Goal: Use online tool/utility

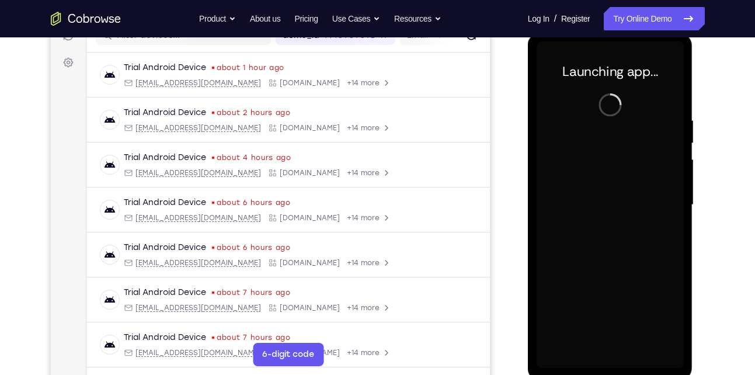
scroll to position [243, 0]
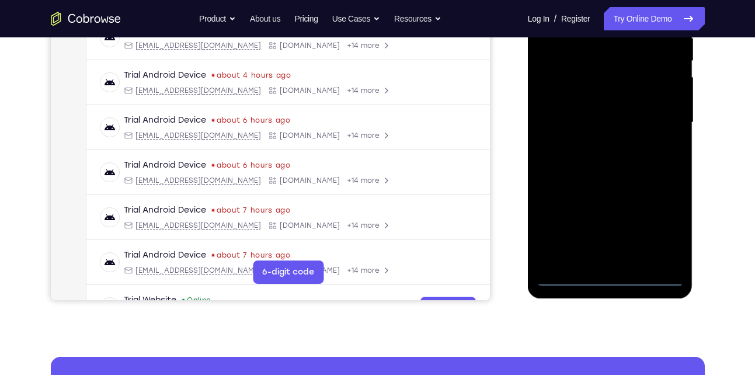
click at [613, 276] on div at bounding box center [610, 122] width 147 height 327
click at [655, 226] on div at bounding box center [610, 122] width 147 height 327
click at [637, 199] on div at bounding box center [610, 122] width 147 height 327
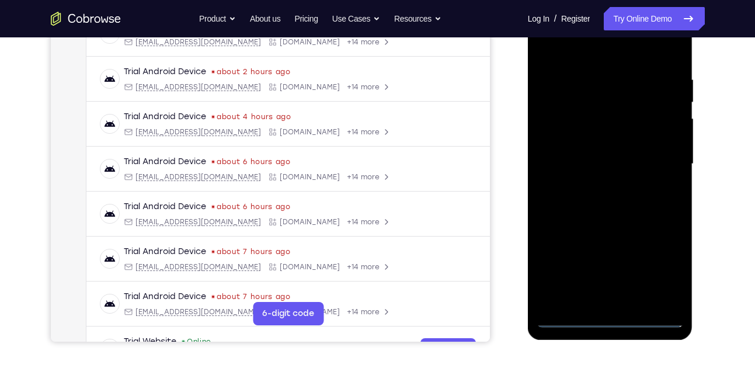
scroll to position [201, 0]
click at [592, 57] on div at bounding box center [610, 164] width 147 height 327
click at [660, 161] on div at bounding box center [610, 164] width 147 height 327
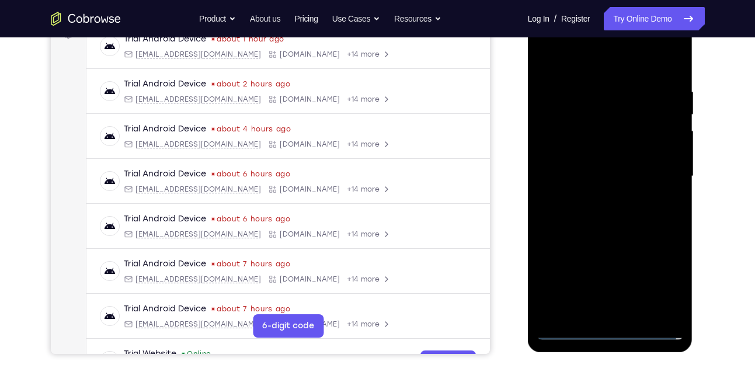
scroll to position [199, 0]
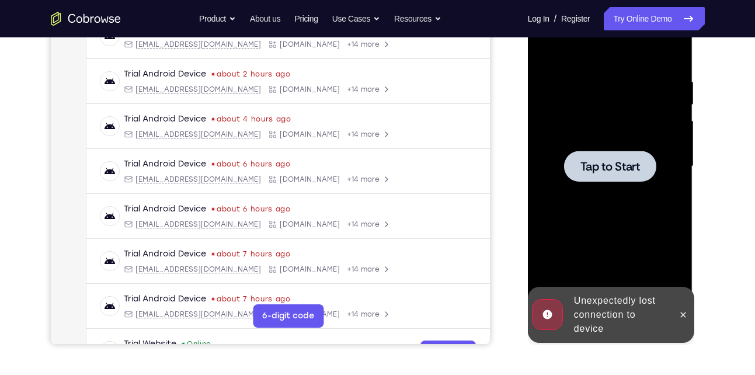
click at [622, 163] on span "Tap to Start" at bounding box center [611, 167] width 60 height 12
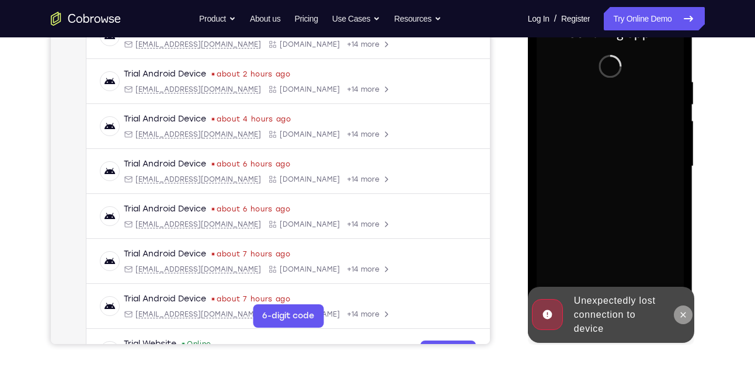
click at [687, 313] on icon at bounding box center [683, 314] width 9 height 9
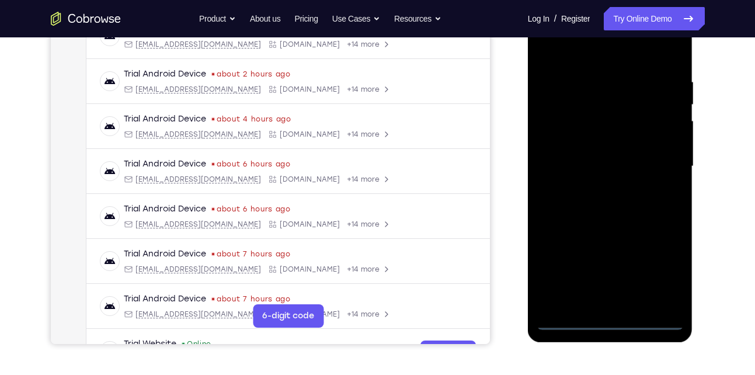
click at [611, 318] on div at bounding box center [610, 166] width 147 height 327
click at [658, 277] on div at bounding box center [610, 166] width 147 height 327
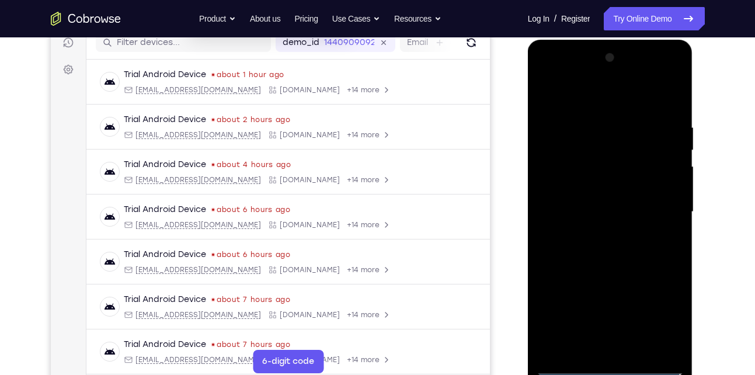
scroll to position [145, 0]
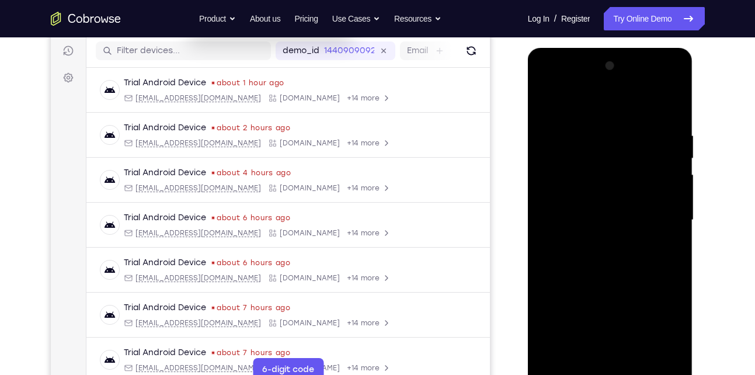
click at [592, 109] on div at bounding box center [610, 220] width 147 height 327
click at [655, 217] on div at bounding box center [610, 220] width 147 height 327
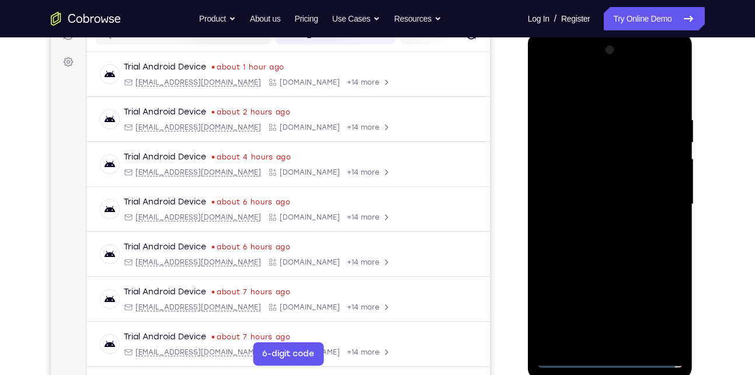
scroll to position [162, 0]
click at [595, 227] on div at bounding box center [610, 203] width 147 height 327
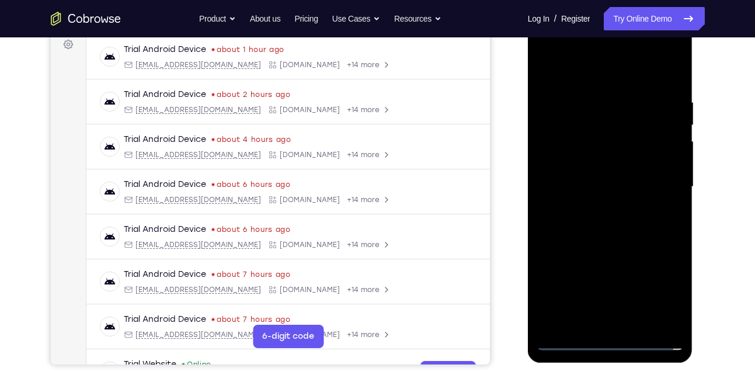
click at [615, 176] on div at bounding box center [610, 186] width 147 height 327
click at [615, 182] on div at bounding box center [610, 186] width 147 height 327
click at [577, 224] on div at bounding box center [610, 186] width 147 height 327
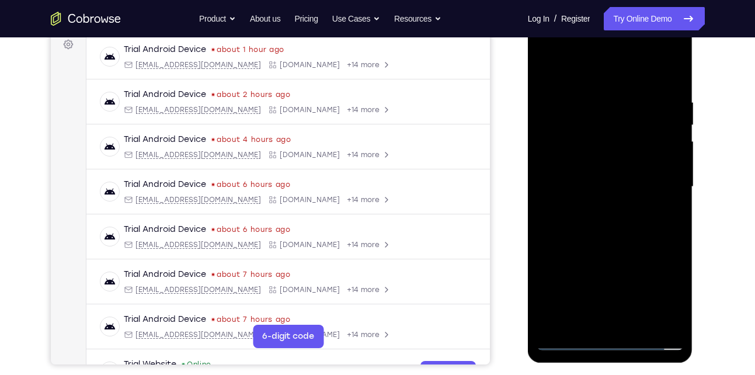
click at [594, 218] on div at bounding box center [610, 186] width 147 height 327
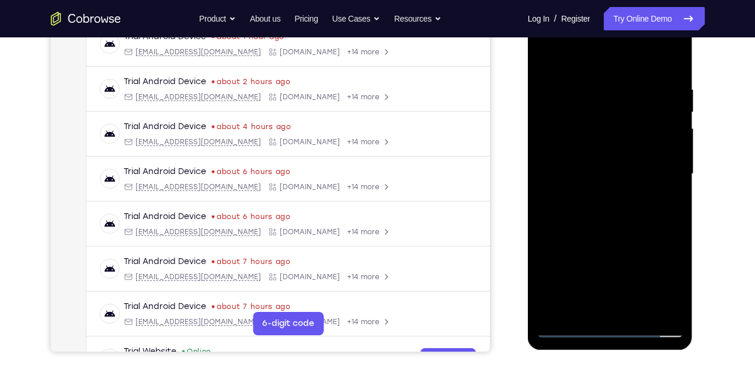
scroll to position [192, 0]
click at [619, 226] on div at bounding box center [610, 173] width 147 height 327
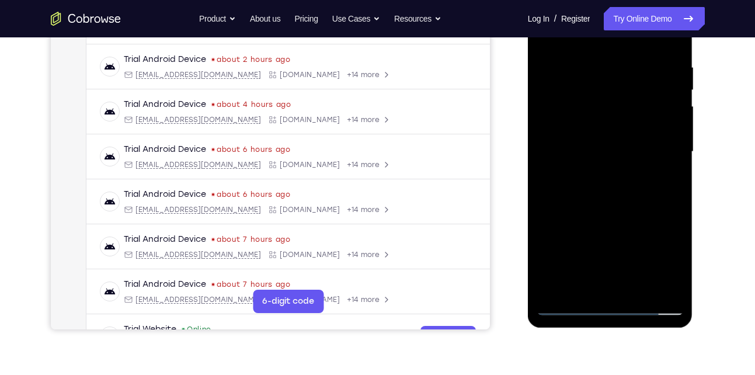
click at [635, 287] on div at bounding box center [610, 151] width 147 height 327
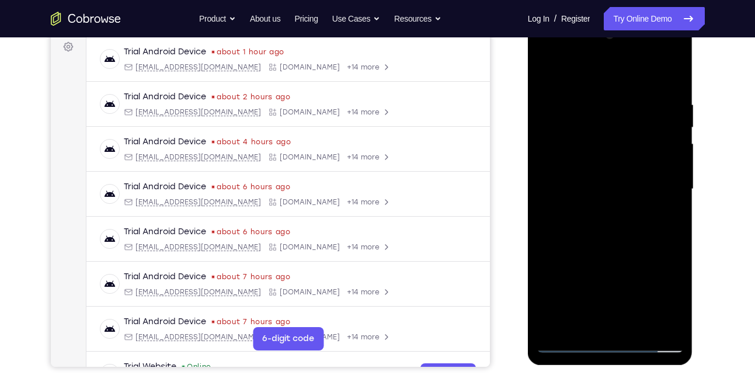
scroll to position [176, 0]
click at [602, 253] on div at bounding box center [610, 189] width 147 height 327
click at [547, 70] on div at bounding box center [610, 189] width 147 height 327
click at [675, 70] on div at bounding box center [610, 189] width 147 height 327
click at [584, 95] on div at bounding box center [610, 189] width 147 height 327
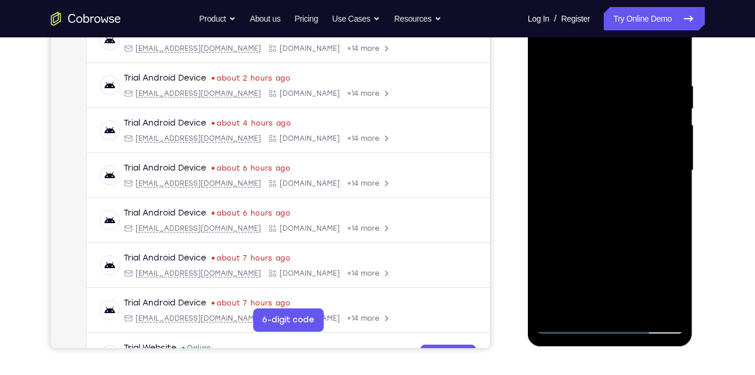
scroll to position [196, 0]
drag, startPoint x: 588, startPoint y: 220, endPoint x: 582, endPoint y: 64, distance: 155.5
click at [582, 64] on div at bounding box center [610, 169] width 147 height 327
click at [660, 306] on div at bounding box center [610, 169] width 147 height 327
click at [554, 306] on div at bounding box center [610, 169] width 147 height 327
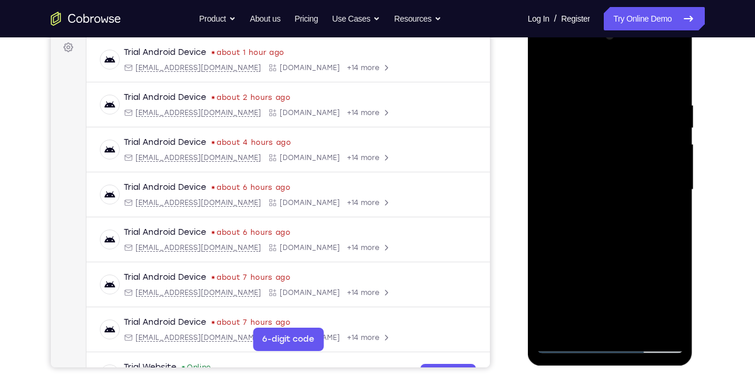
scroll to position [171, 0]
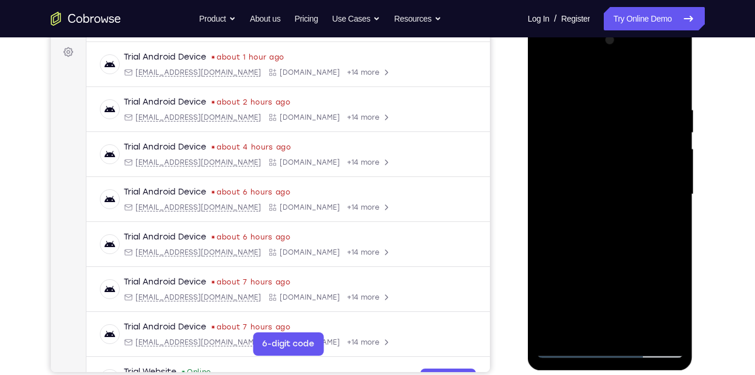
click at [674, 78] on div at bounding box center [610, 194] width 147 height 327
click at [637, 99] on div at bounding box center [610, 194] width 147 height 327
click at [672, 74] on div at bounding box center [610, 194] width 147 height 327
click at [549, 144] on div at bounding box center [610, 194] width 147 height 327
click at [643, 167] on div at bounding box center [610, 194] width 147 height 327
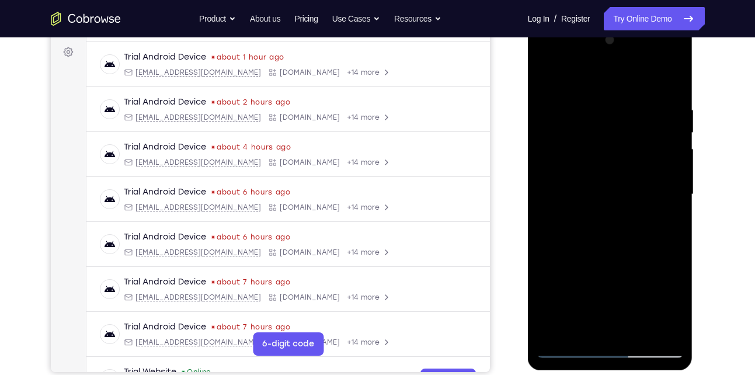
click at [546, 73] on div at bounding box center [610, 194] width 147 height 327
click at [602, 119] on div at bounding box center [610, 194] width 147 height 327
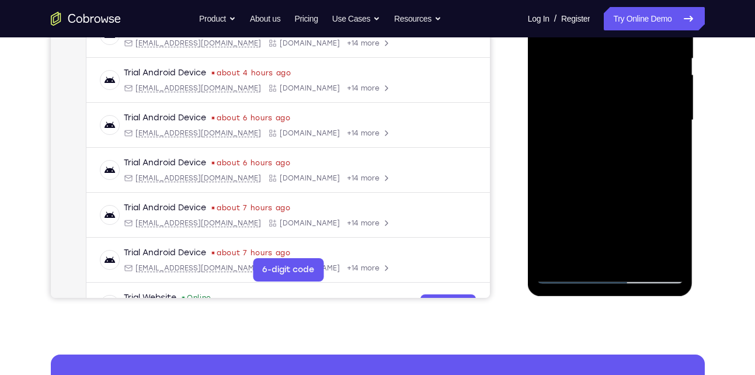
click at [554, 260] on div at bounding box center [610, 120] width 147 height 327
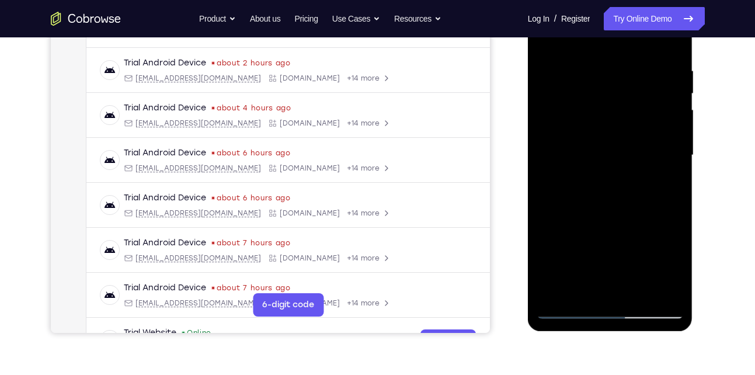
scroll to position [209, 0]
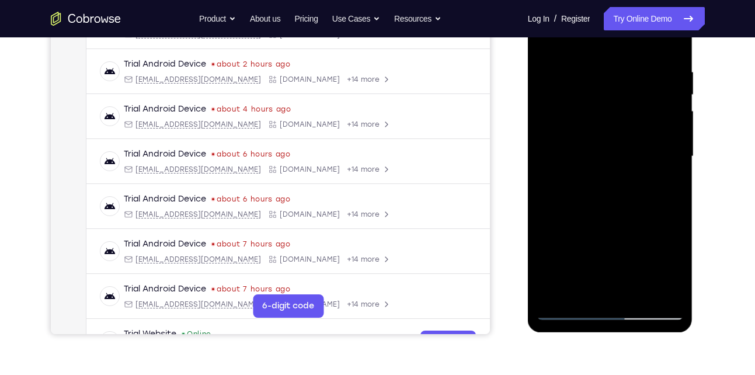
click at [579, 61] on div at bounding box center [610, 156] width 147 height 327
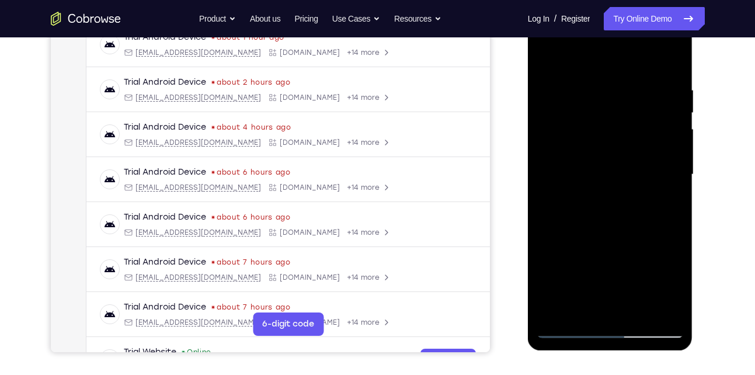
scroll to position [187, 0]
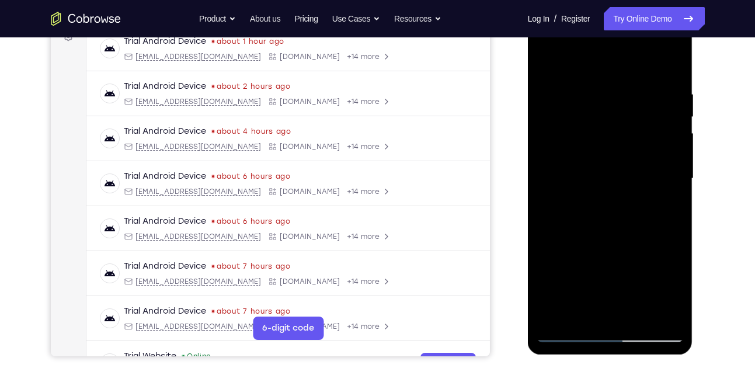
click at [662, 110] on div at bounding box center [610, 178] width 147 height 327
click at [615, 112] on div at bounding box center [610, 178] width 147 height 327
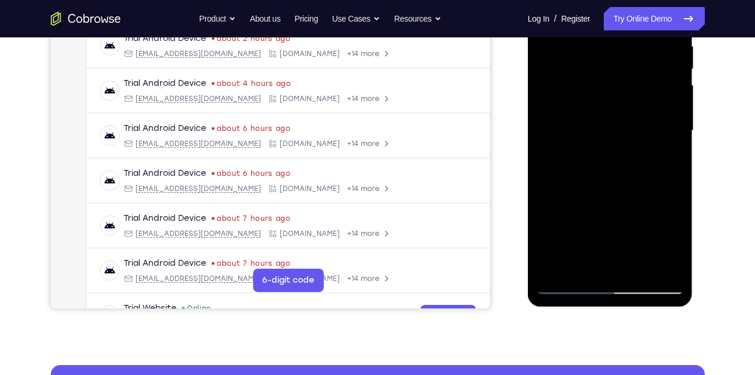
scroll to position [235, 0]
click at [653, 91] on div at bounding box center [610, 130] width 147 height 327
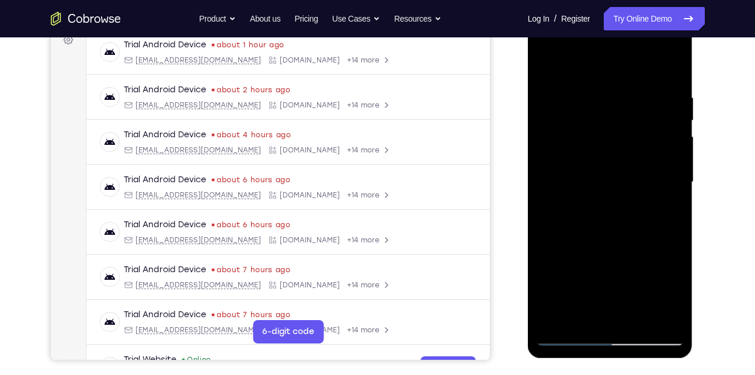
scroll to position [183, 0]
click at [653, 91] on div at bounding box center [610, 182] width 147 height 327
click at [653, 92] on div at bounding box center [610, 182] width 147 height 327
click at [668, 119] on div at bounding box center [610, 182] width 147 height 327
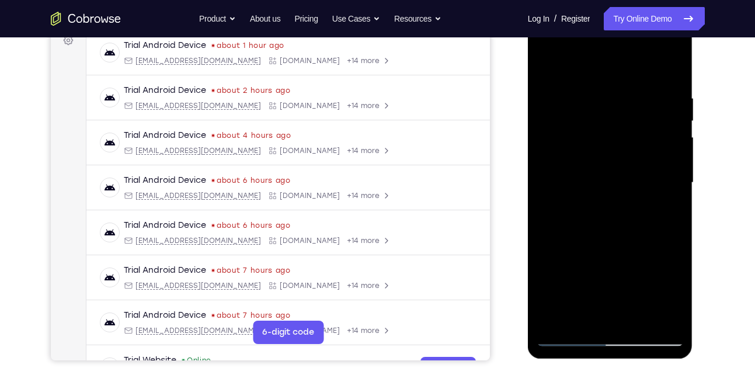
drag, startPoint x: 668, startPoint y: 119, endPoint x: 575, endPoint y: 147, distance: 97.2
click at [575, 147] on div at bounding box center [610, 182] width 147 height 327
drag, startPoint x: 672, startPoint y: 138, endPoint x: 613, endPoint y: 141, distance: 59.1
click at [613, 141] on div at bounding box center [610, 182] width 147 height 327
click at [664, 134] on div at bounding box center [610, 182] width 147 height 327
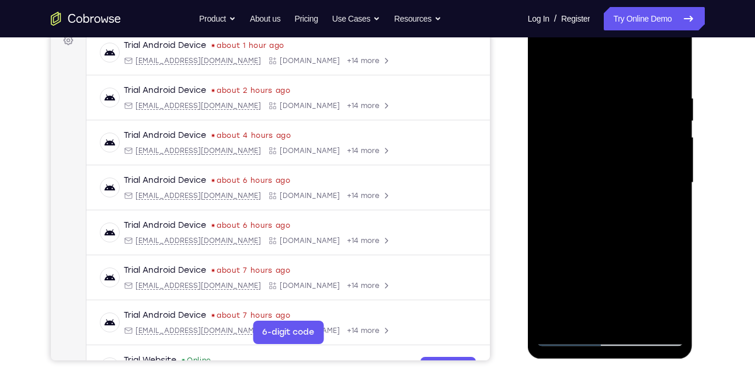
drag, startPoint x: 664, startPoint y: 134, endPoint x: 581, endPoint y: 133, distance: 83.0
click at [581, 133] on div at bounding box center [610, 182] width 147 height 327
click at [661, 141] on div at bounding box center [610, 182] width 147 height 327
click at [670, 147] on div at bounding box center [610, 182] width 147 height 327
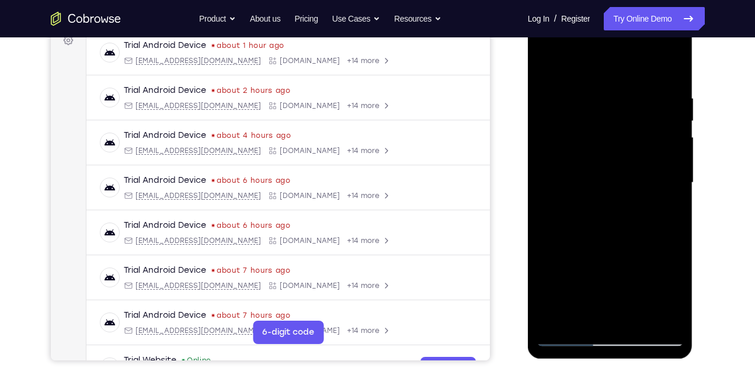
click at [670, 147] on div at bounding box center [610, 182] width 147 height 327
drag, startPoint x: 670, startPoint y: 147, endPoint x: 587, endPoint y: 143, distance: 83.1
click at [587, 143] on div at bounding box center [610, 182] width 147 height 327
click at [670, 69] on div at bounding box center [610, 182] width 147 height 327
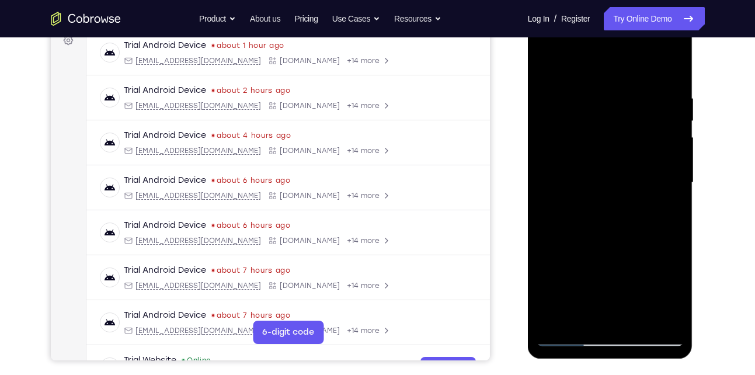
click at [672, 70] on div at bounding box center [610, 182] width 147 height 327
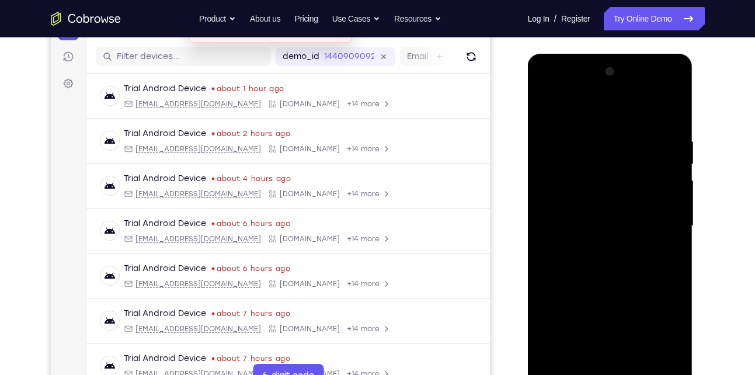
scroll to position [137, 0]
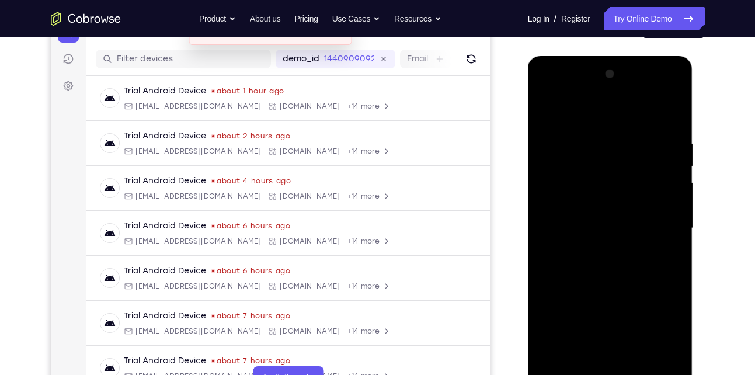
drag, startPoint x: 618, startPoint y: 142, endPoint x: 603, endPoint y: 283, distance: 142.1
click at [603, 283] on div at bounding box center [610, 228] width 147 height 327
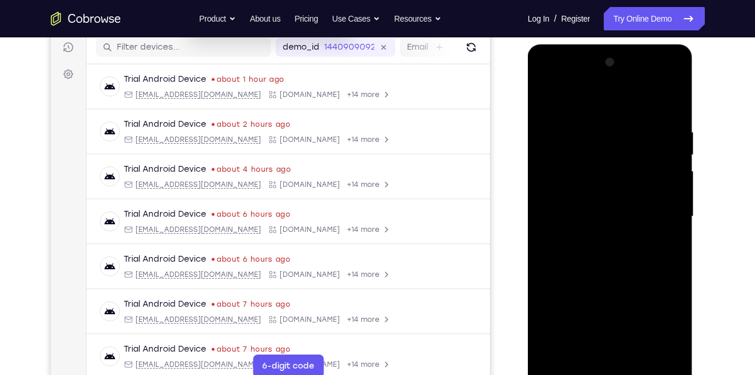
scroll to position [151, 0]
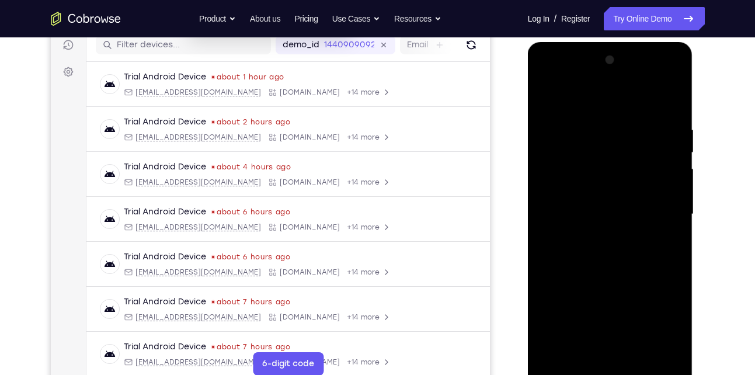
click at [584, 120] on div at bounding box center [610, 214] width 147 height 327
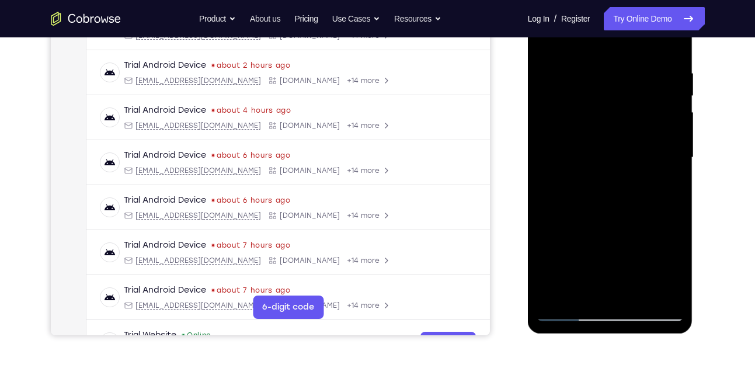
scroll to position [212, 0]
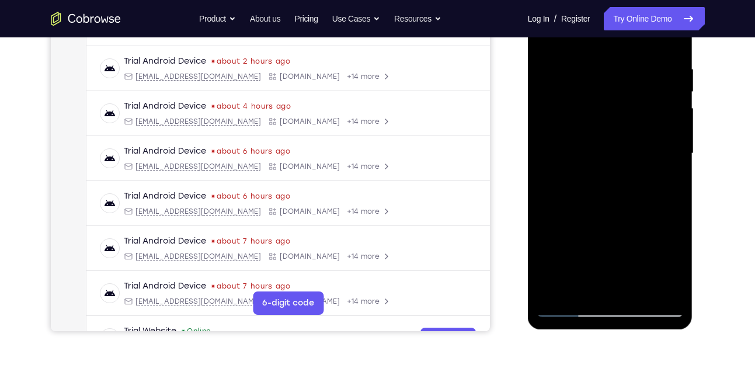
click at [666, 161] on div at bounding box center [610, 153] width 147 height 327
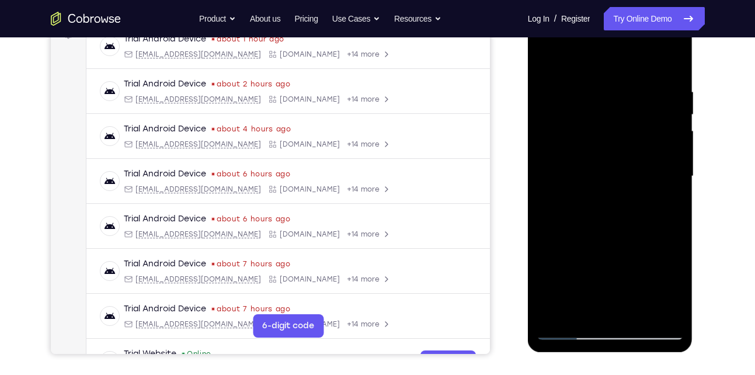
scroll to position [187, 0]
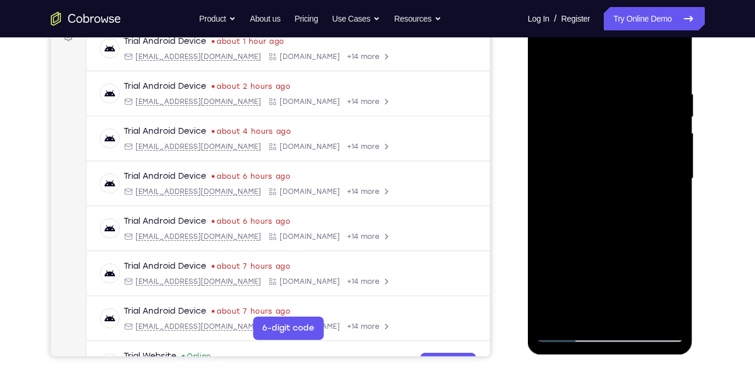
click at [666, 129] on div at bounding box center [610, 178] width 147 height 327
click at [670, 124] on div at bounding box center [610, 178] width 147 height 327
click at [547, 117] on div at bounding box center [610, 178] width 147 height 327
click at [587, 68] on div at bounding box center [610, 178] width 147 height 327
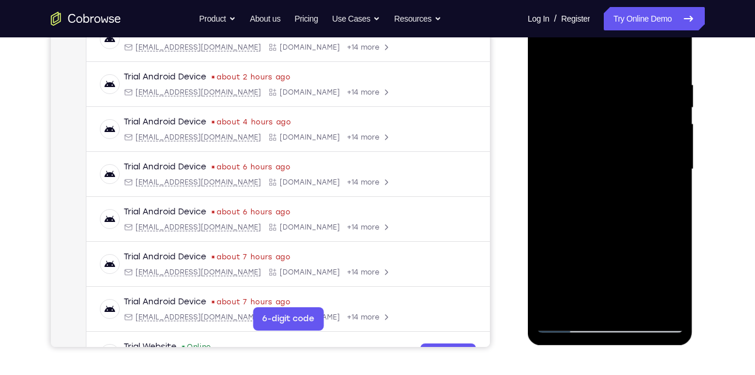
scroll to position [196, 0]
click at [596, 92] on div at bounding box center [610, 169] width 147 height 327
click at [548, 51] on div at bounding box center [610, 169] width 147 height 327
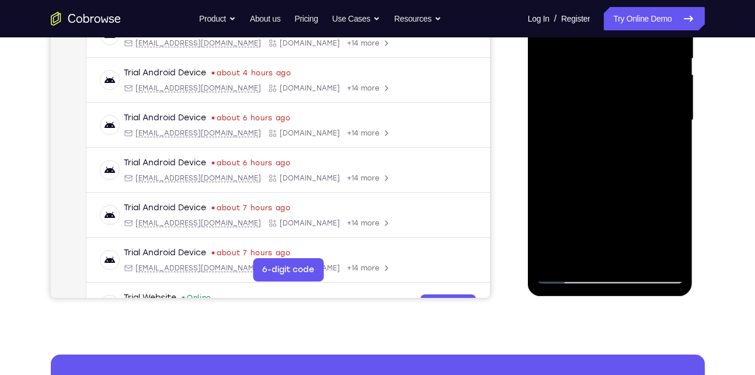
scroll to position [246, 0]
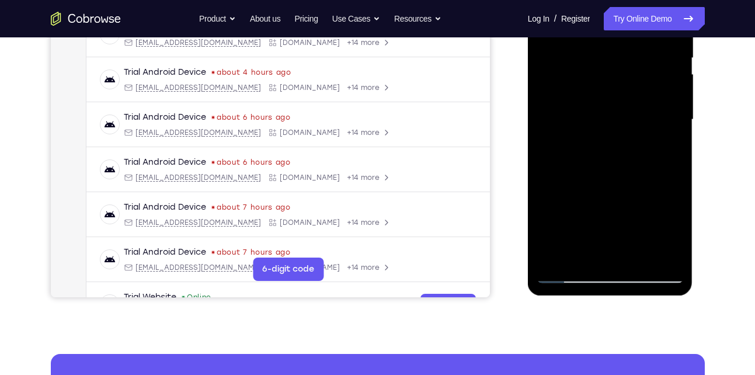
click at [584, 249] on div at bounding box center [610, 119] width 147 height 327
click at [580, 254] on div at bounding box center [610, 119] width 147 height 327
click at [672, 200] on div at bounding box center [610, 119] width 147 height 327
click at [658, 203] on div at bounding box center [610, 119] width 147 height 327
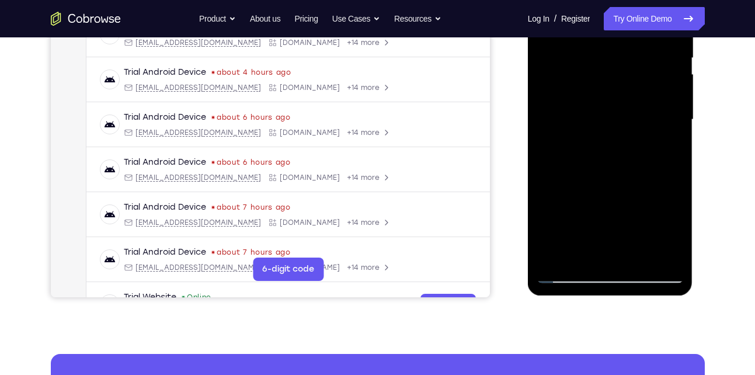
click at [569, 273] on div at bounding box center [610, 119] width 147 height 327
click at [665, 252] on div at bounding box center [610, 119] width 147 height 327
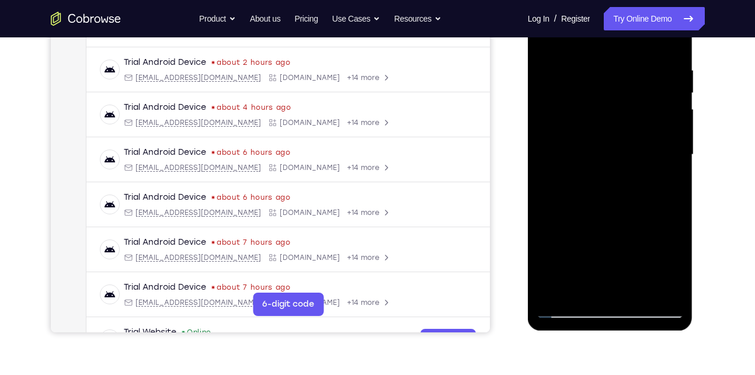
scroll to position [209, 0]
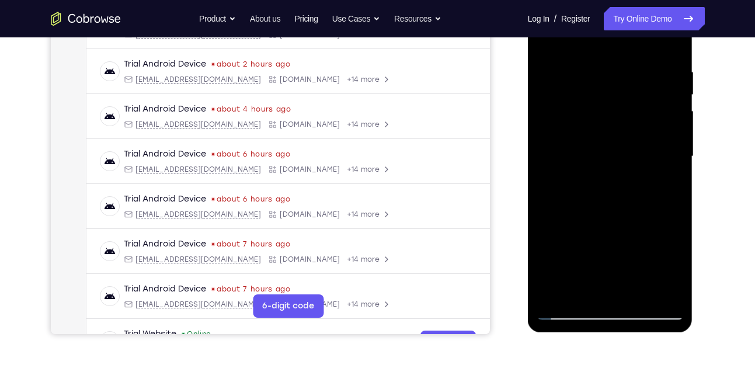
drag, startPoint x: 646, startPoint y: 214, endPoint x: 560, endPoint y: 169, distance: 96.7
click at [560, 169] on div at bounding box center [610, 156] width 147 height 327
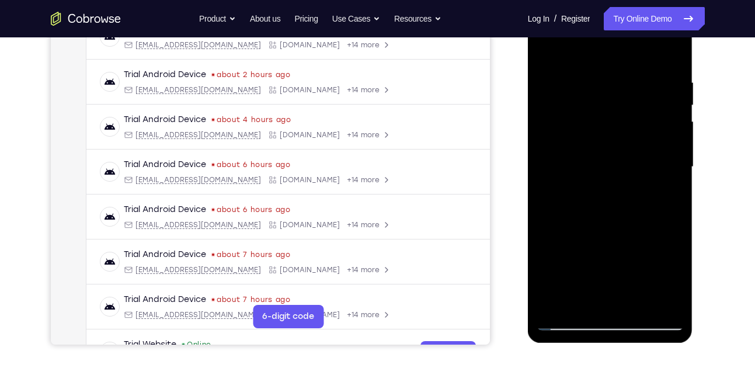
scroll to position [197, 0]
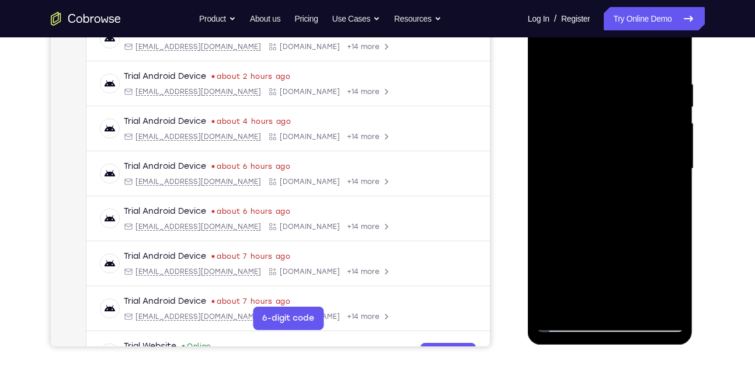
drag, startPoint x: 663, startPoint y: 147, endPoint x: 608, endPoint y: 147, distance: 55.5
click at [608, 147] on div at bounding box center [610, 168] width 147 height 327
click at [670, 53] on div at bounding box center [610, 168] width 147 height 327
drag, startPoint x: 627, startPoint y: 106, endPoint x: 635, endPoint y: 233, distance: 126.5
click at [635, 233] on div at bounding box center [610, 168] width 147 height 327
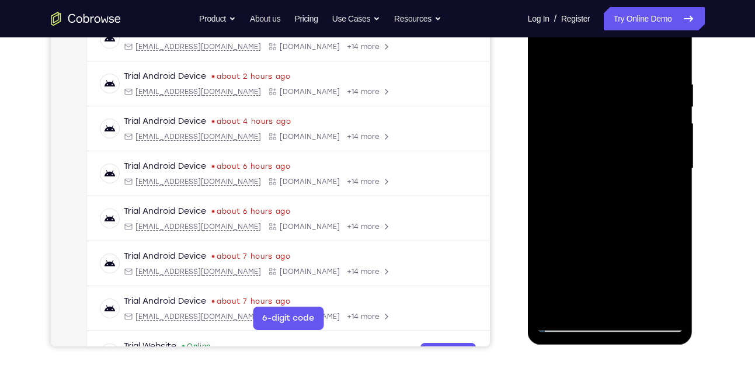
click at [598, 81] on div at bounding box center [610, 168] width 147 height 327
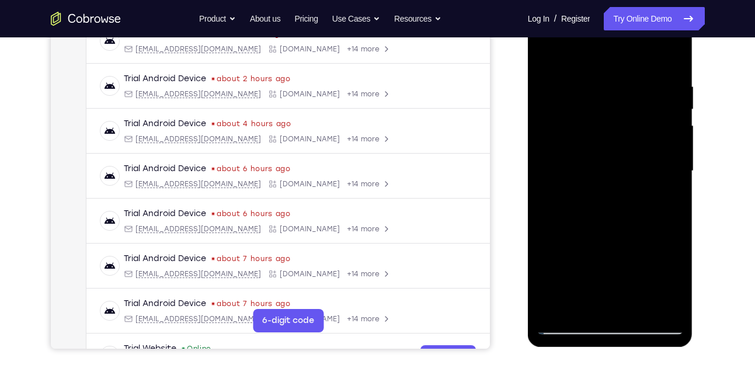
click at [663, 110] on div at bounding box center [610, 171] width 147 height 327
click at [549, 136] on div at bounding box center [610, 171] width 147 height 327
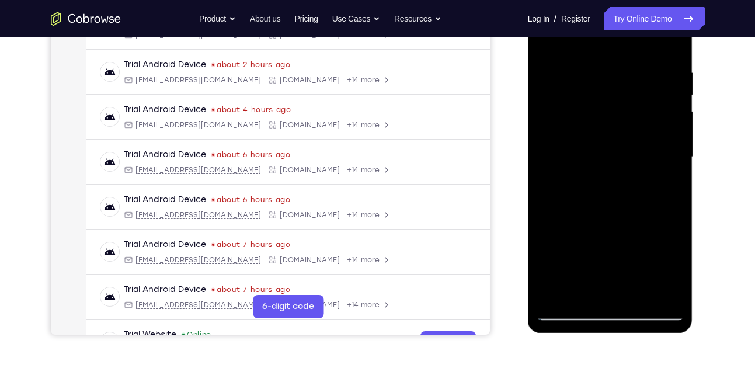
scroll to position [187, 0]
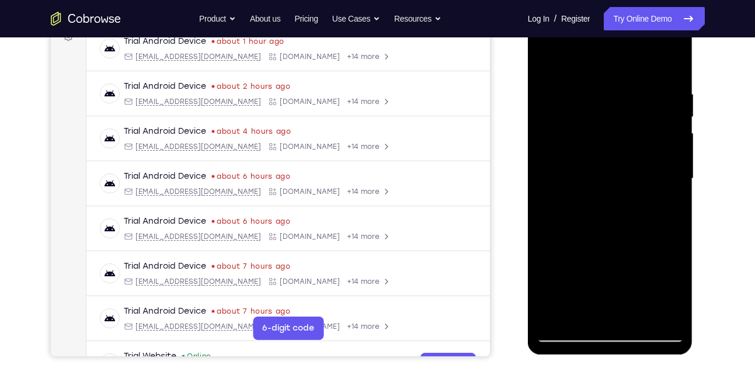
click at [662, 126] on div at bounding box center [610, 178] width 147 height 327
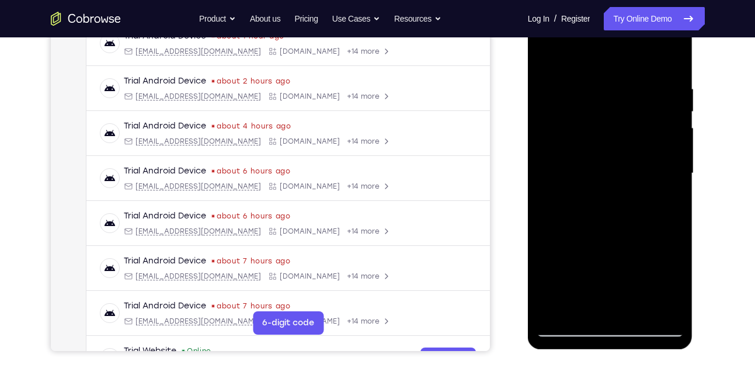
scroll to position [193, 0]
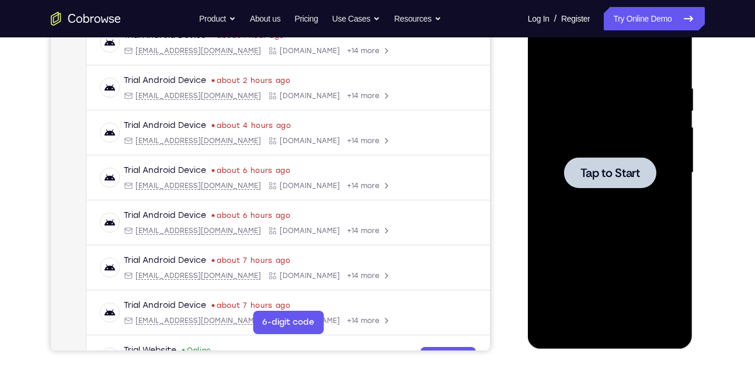
click at [623, 135] on div at bounding box center [610, 172] width 147 height 327
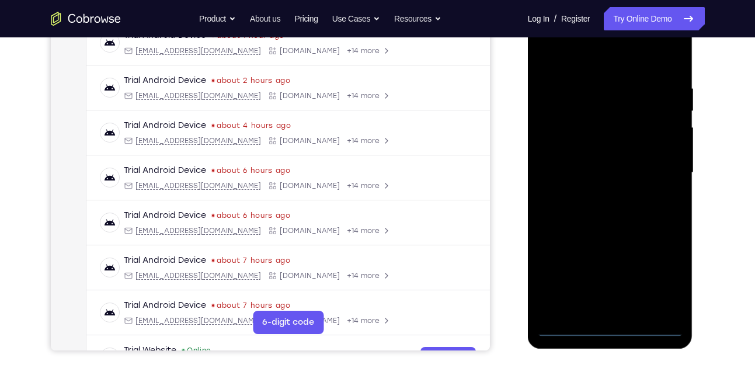
scroll to position [245, 0]
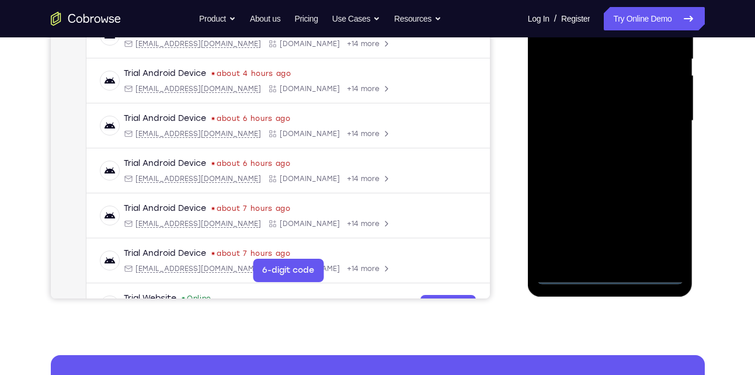
click at [609, 275] on div at bounding box center [610, 120] width 147 height 327
click at [656, 227] on div at bounding box center [610, 120] width 147 height 327
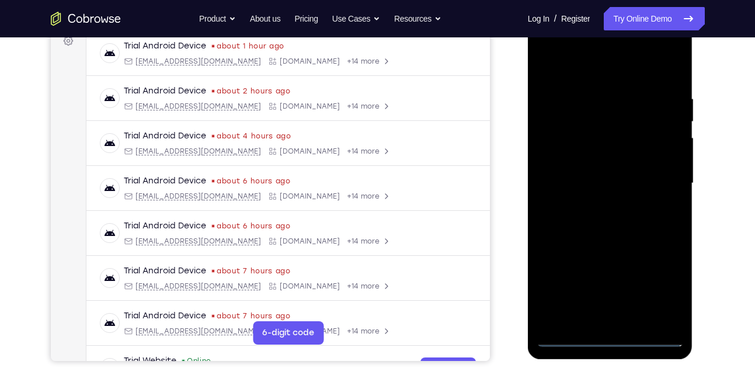
scroll to position [165, 0]
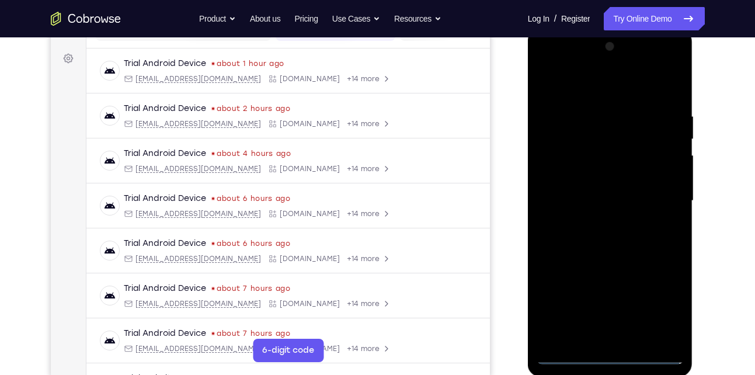
click at [606, 91] on div at bounding box center [610, 200] width 147 height 327
click at [655, 189] on div at bounding box center [610, 200] width 147 height 327
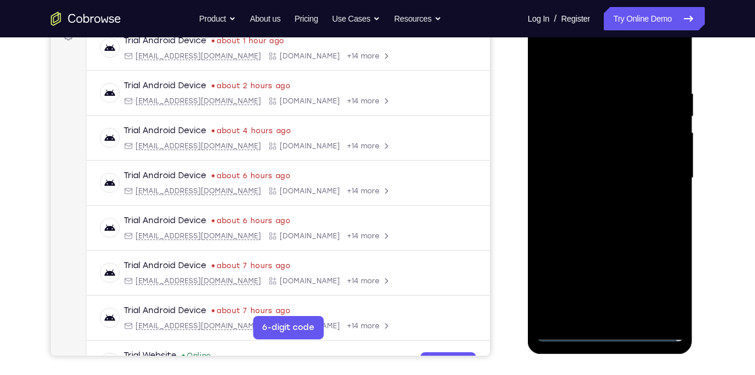
click at [599, 202] on div at bounding box center [610, 178] width 147 height 327
click at [615, 168] on div at bounding box center [610, 178] width 147 height 327
click at [599, 192] on div at bounding box center [610, 178] width 147 height 327
click at [596, 132] on div at bounding box center [610, 178] width 147 height 327
click at [669, 287] on div at bounding box center [610, 178] width 147 height 327
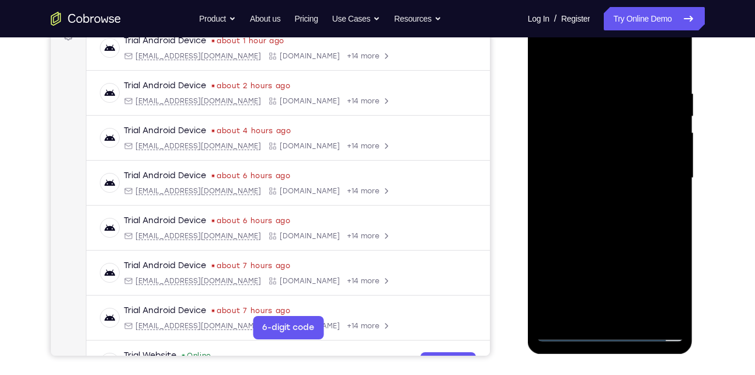
click at [621, 180] on div at bounding box center [610, 178] width 147 height 327
click at [594, 210] on div at bounding box center [610, 178] width 147 height 327
click at [574, 210] on div at bounding box center [610, 178] width 147 height 327
click at [589, 86] on div at bounding box center [610, 178] width 147 height 327
click at [671, 74] on div at bounding box center [610, 178] width 147 height 327
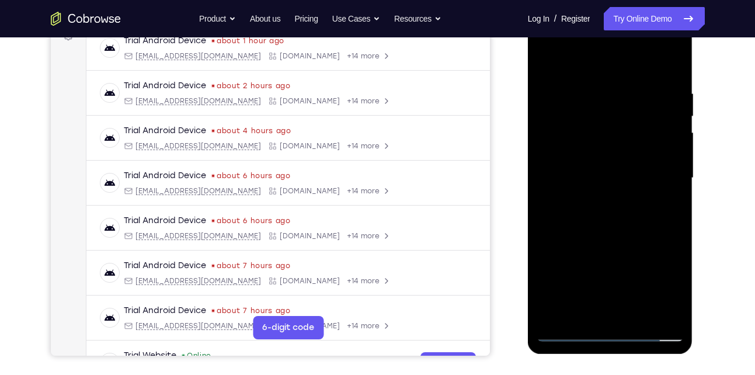
click at [675, 62] on div at bounding box center [610, 178] width 147 height 327
click at [611, 79] on div at bounding box center [610, 178] width 147 height 327
drag, startPoint x: 596, startPoint y: 248, endPoint x: 583, endPoint y: 109, distance: 139.7
click at [583, 109] on div at bounding box center [610, 178] width 147 height 327
drag, startPoint x: 593, startPoint y: 268, endPoint x: 587, endPoint y: 100, distance: 167.2
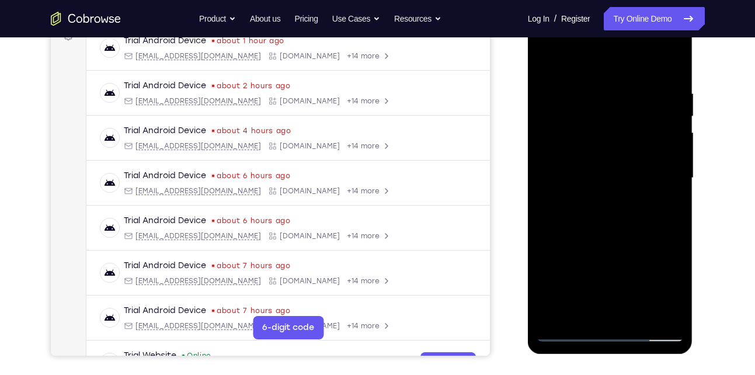
click at [587, 100] on div at bounding box center [610, 178] width 147 height 327
click at [549, 60] on div at bounding box center [610, 178] width 147 height 327
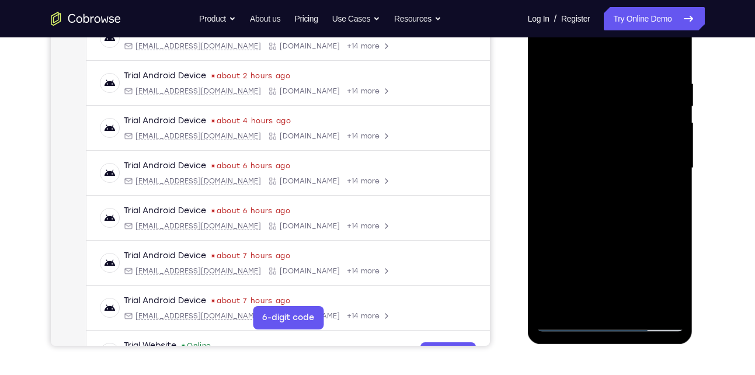
scroll to position [180, 0]
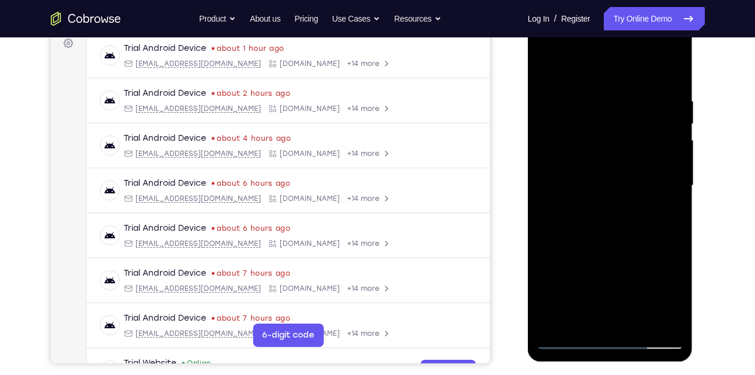
drag, startPoint x: 562, startPoint y: 114, endPoint x: 570, endPoint y: 279, distance: 165.0
click at [570, 279] on div at bounding box center [610, 185] width 147 height 327
drag, startPoint x: 565, startPoint y: 110, endPoint x: 576, endPoint y: 235, distance: 124.9
click at [576, 235] on div at bounding box center [610, 185] width 147 height 327
click at [552, 134] on div at bounding box center [610, 185] width 147 height 327
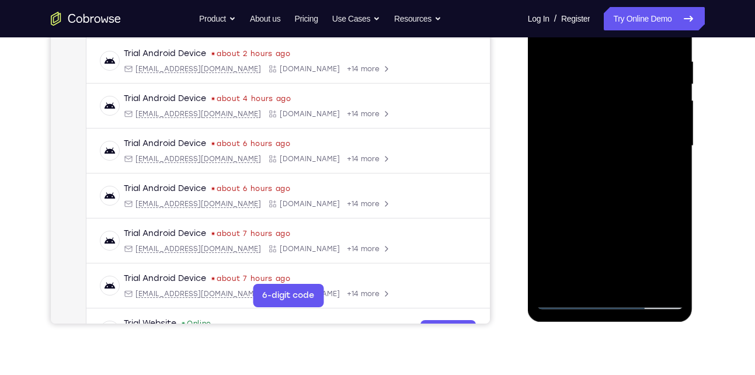
scroll to position [224, 0]
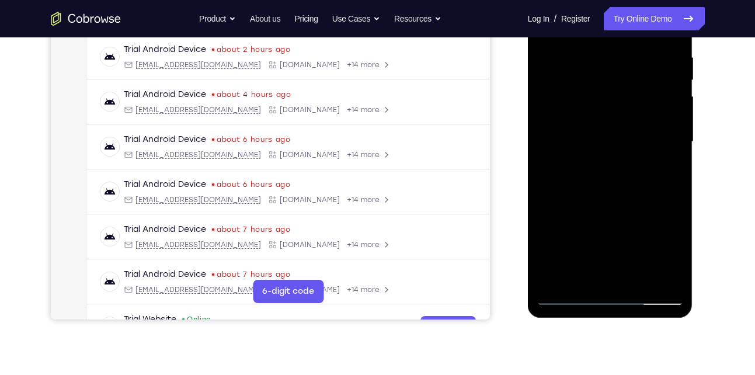
click at [642, 281] on div at bounding box center [610, 141] width 147 height 327
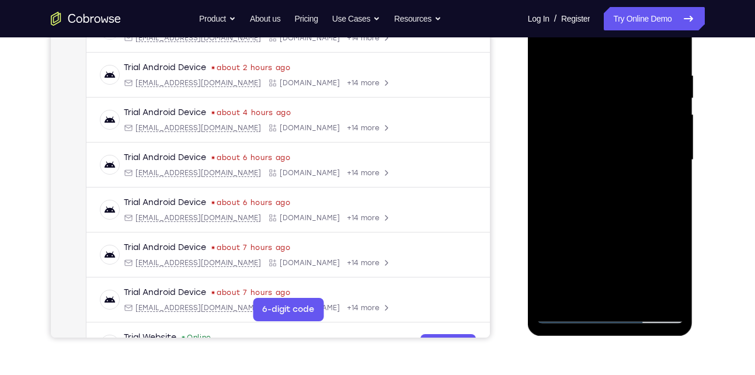
scroll to position [207, 0]
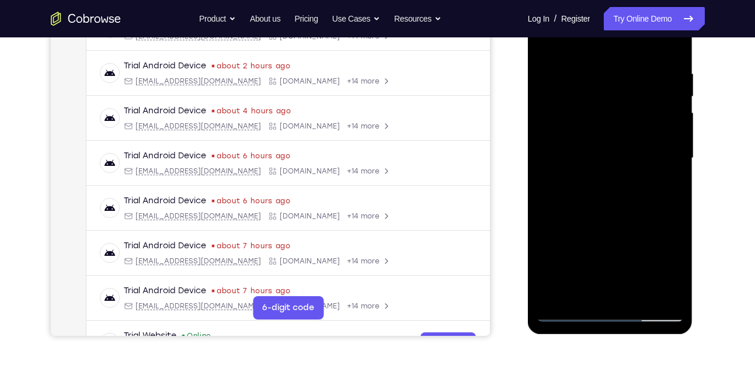
click at [622, 214] on div at bounding box center [610, 158] width 147 height 327
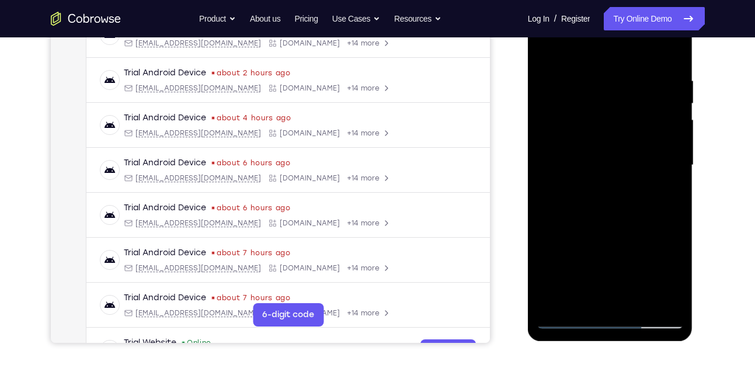
scroll to position [199, 0]
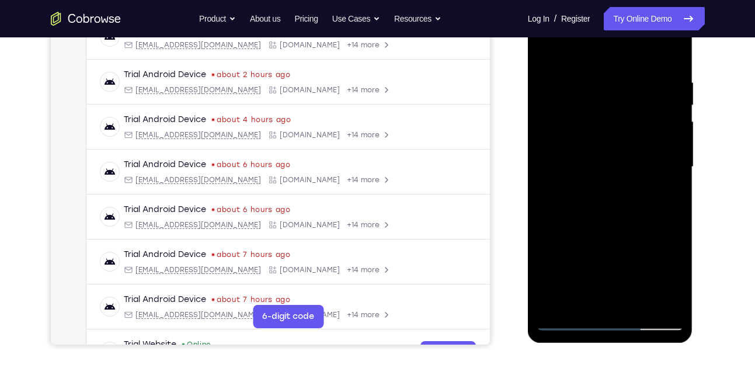
click at [626, 189] on div at bounding box center [610, 167] width 147 height 327
click at [547, 44] on div at bounding box center [610, 167] width 147 height 327
click at [674, 50] on div at bounding box center [610, 167] width 147 height 327
click at [590, 70] on div at bounding box center [610, 167] width 147 height 327
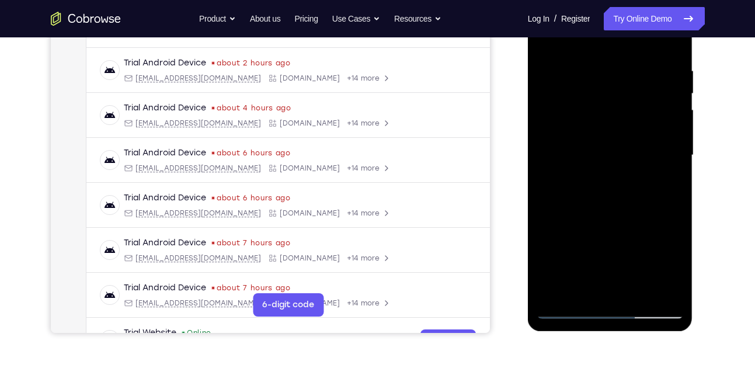
scroll to position [214, 0]
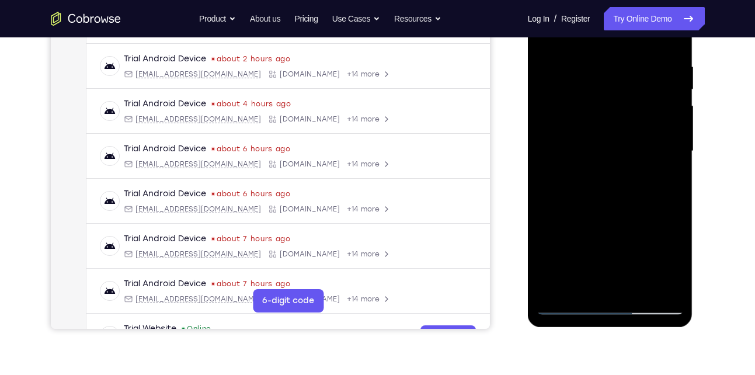
drag, startPoint x: 603, startPoint y: 207, endPoint x: 578, endPoint y: 63, distance: 146.5
click at [578, 63] on div at bounding box center [610, 151] width 147 height 327
drag, startPoint x: 585, startPoint y: 206, endPoint x: 580, endPoint y: 88, distance: 118.7
click at [580, 88] on div at bounding box center [610, 151] width 147 height 327
drag, startPoint x: 595, startPoint y: 247, endPoint x: 592, endPoint y: 84, distance: 163.0
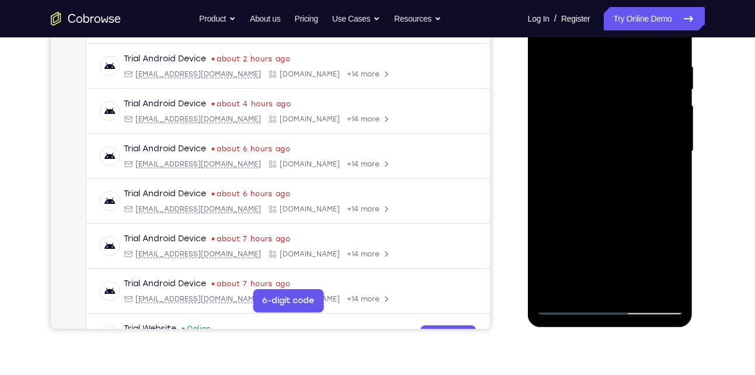
click at [592, 84] on div at bounding box center [610, 151] width 147 height 327
drag, startPoint x: 596, startPoint y: 211, endPoint x: 585, endPoint y: 86, distance: 125.6
click at [585, 86] on div at bounding box center [610, 151] width 147 height 327
drag, startPoint x: 600, startPoint y: 233, endPoint x: 588, endPoint y: 78, distance: 155.9
click at [588, 78] on div at bounding box center [610, 151] width 147 height 327
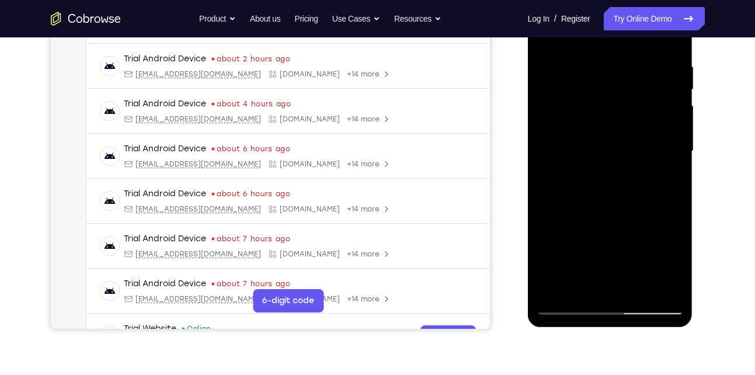
drag, startPoint x: 598, startPoint y: 224, endPoint x: 589, endPoint y: 104, distance: 120.6
click at [589, 104] on div at bounding box center [610, 151] width 147 height 327
drag, startPoint x: 596, startPoint y: 234, endPoint x: 591, endPoint y: 144, distance: 89.5
click at [591, 144] on div at bounding box center [610, 151] width 147 height 327
click at [584, 218] on div at bounding box center [610, 151] width 147 height 327
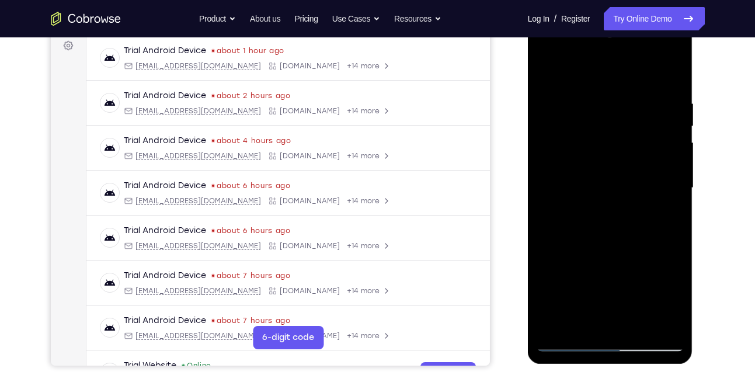
scroll to position [266, 0]
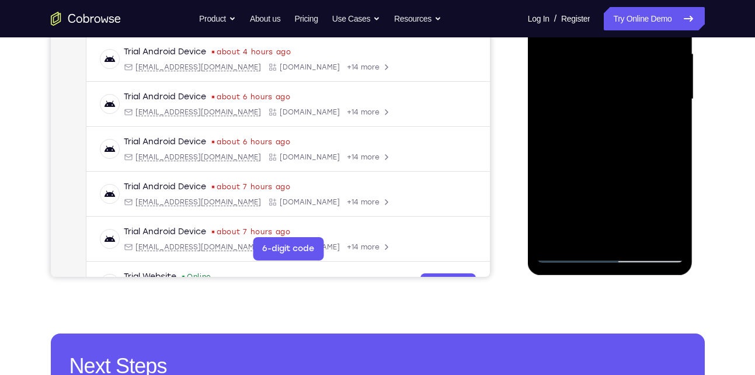
click at [641, 234] on div at bounding box center [610, 99] width 147 height 327
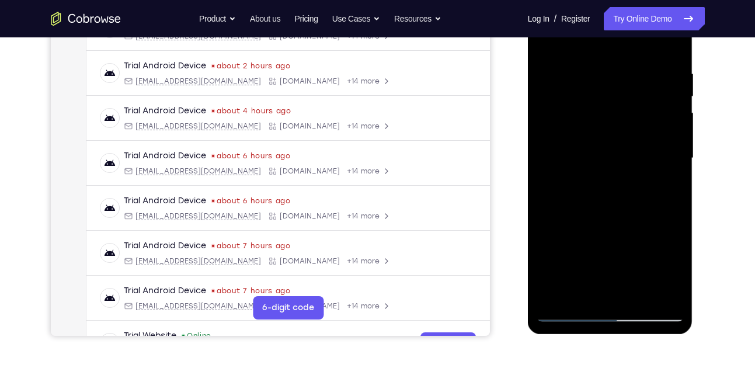
click at [609, 147] on div at bounding box center [610, 158] width 147 height 327
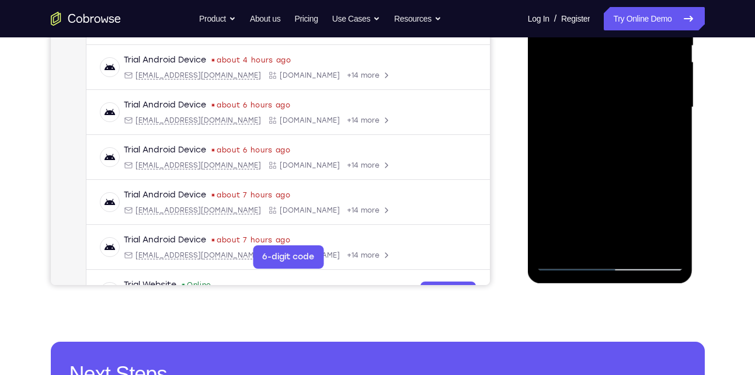
click at [596, 219] on div at bounding box center [610, 107] width 147 height 327
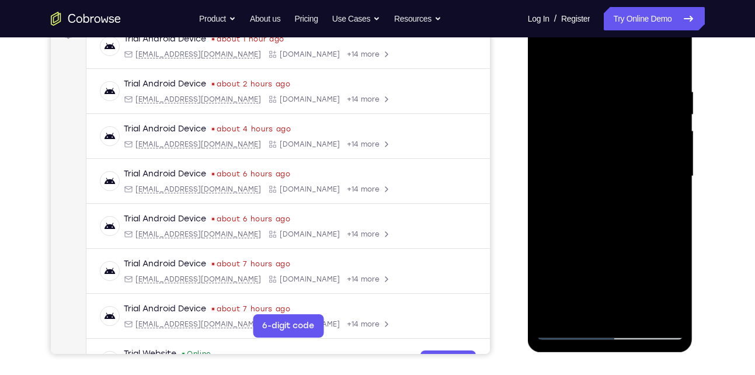
scroll to position [178, 0]
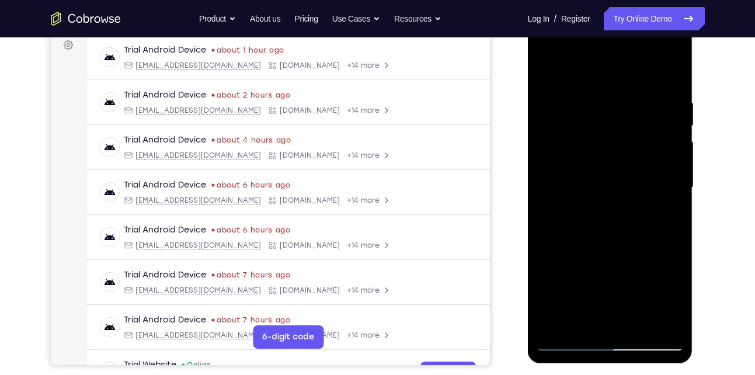
click at [546, 77] on div at bounding box center [610, 187] width 147 height 327
click at [598, 88] on div at bounding box center [610, 187] width 147 height 327
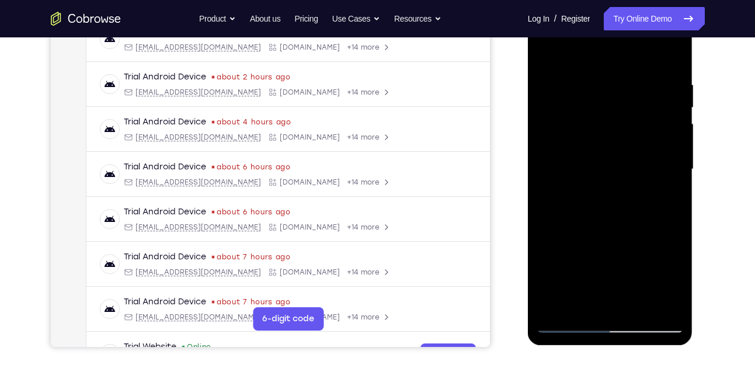
scroll to position [195, 0]
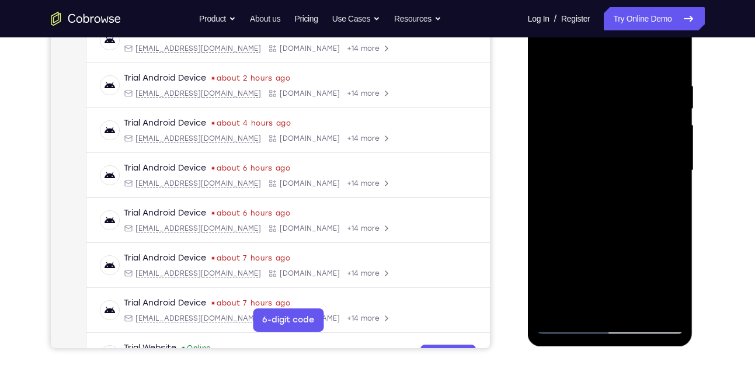
click at [674, 129] on div at bounding box center [610, 170] width 147 height 327
drag, startPoint x: 674, startPoint y: 129, endPoint x: 592, endPoint y: 144, distance: 83.2
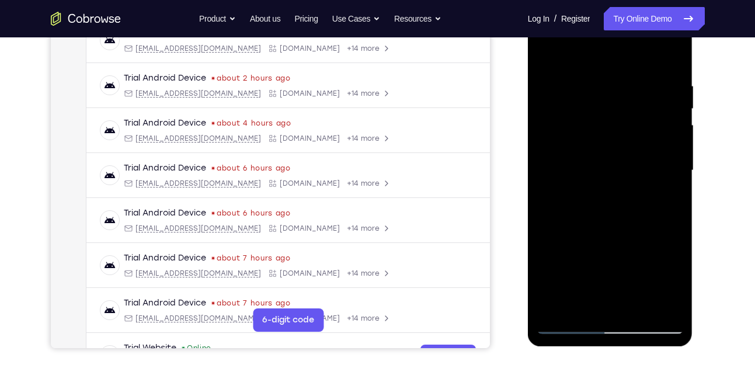
click at [592, 144] on div at bounding box center [610, 170] width 147 height 327
drag, startPoint x: 662, startPoint y: 122, endPoint x: 575, endPoint y: 120, distance: 87.6
click at [575, 120] on div at bounding box center [610, 170] width 147 height 327
drag, startPoint x: 666, startPoint y: 106, endPoint x: 570, endPoint y: 118, distance: 96.6
click at [570, 118] on div at bounding box center [610, 170] width 147 height 327
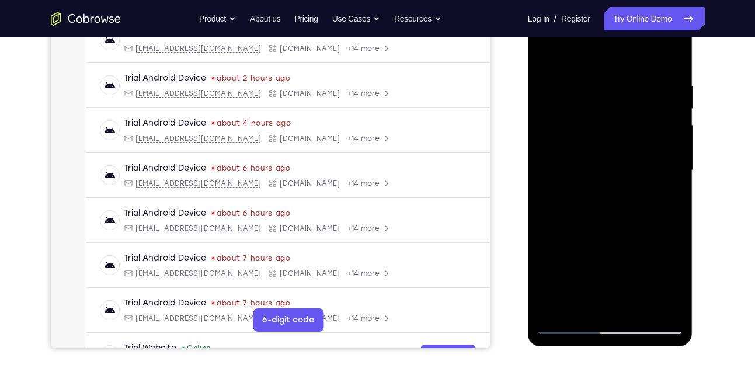
drag, startPoint x: 664, startPoint y: 116, endPoint x: 600, endPoint y: 116, distance: 63.7
click at [600, 116] on div at bounding box center [610, 170] width 147 height 327
click at [654, 100] on div at bounding box center [610, 170] width 147 height 327
drag, startPoint x: 664, startPoint y: 130, endPoint x: 584, endPoint y: 157, distance: 84.6
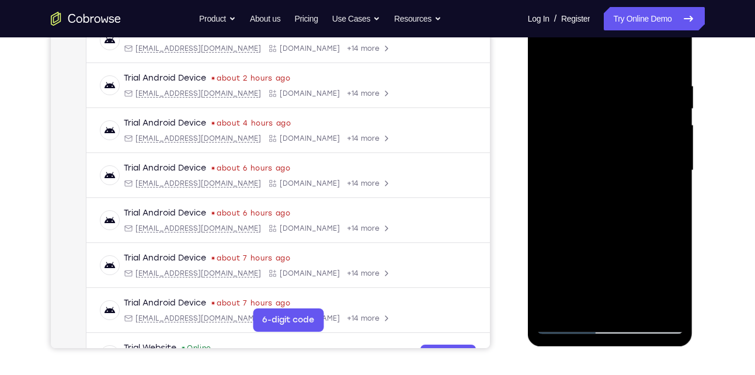
click at [584, 157] on div at bounding box center [610, 170] width 147 height 327
click at [567, 153] on div at bounding box center [610, 170] width 147 height 327
click at [599, 134] on div at bounding box center [610, 170] width 147 height 327
click at [608, 157] on div at bounding box center [610, 170] width 147 height 327
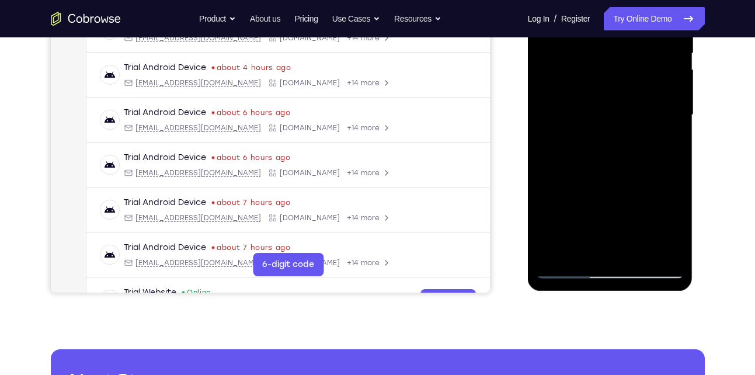
scroll to position [252, 0]
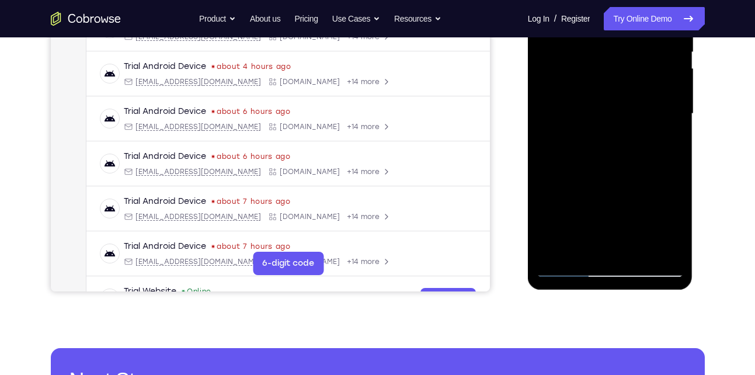
click at [557, 251] on div at bounding box center [610, 113] width 147 height 327
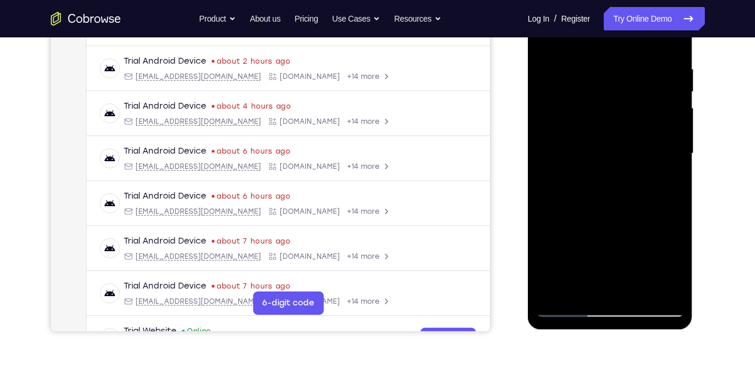
drag, startPoint x: 621, startPoint y: 48, endPoint x: 616, endPoint y: 219, distance: 171.2
click at [616, 219] on div at bounding box center [610, 153] width 147 height 327
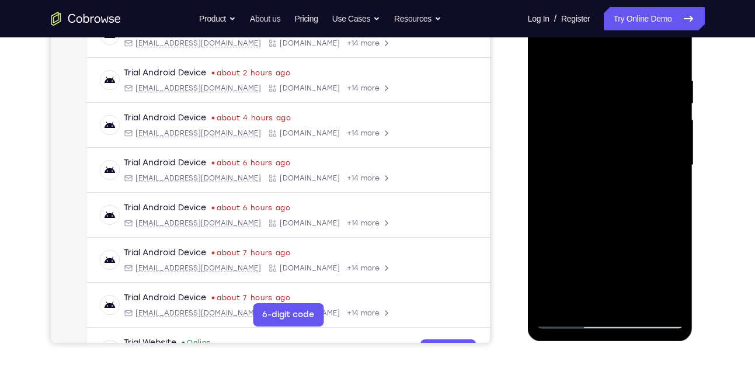
scroll to position [200, 0]
click at [672, 48] on div at bounding box center [610, 165] width 147 height 327
click at [613, 81] on div at bounding box center [610, 165] width 147 height 327
drag, startPoint x: 584, startPoint y: 207, endPoint x: 585, endPoint y: 111, distance: 96.4
click at [585, 111] on div at bounding box center [610, 165] width 147 height 327
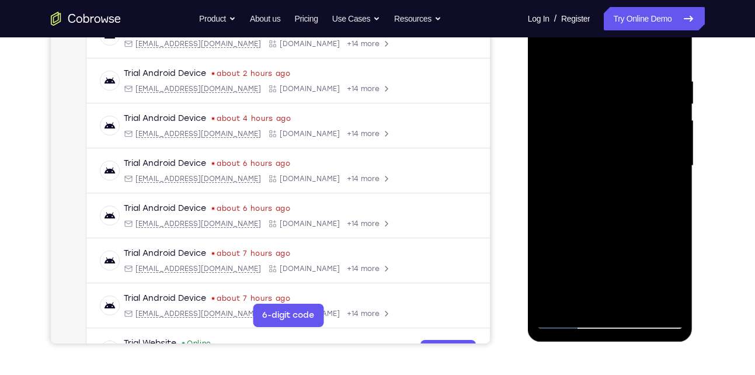
drag, startPoint x: 592, startPoint y: 219, endPoint x: 594, endPoint y: 131, distance: 87.6
click at [594, 131] on div at bounding box center [610, 165] width 147 height 327
drag, startPoint x: 590, startPoint y: 220, endPoint x: 590, endPoint y: 133, distance: 87.0
click at [590, 133] on div at bounding box center [610, 165] width 147 height 327
drag, startPoint x: 584, startPoint y: 223, endPoint x: 588, endPoint y: 123, distance: 99.4
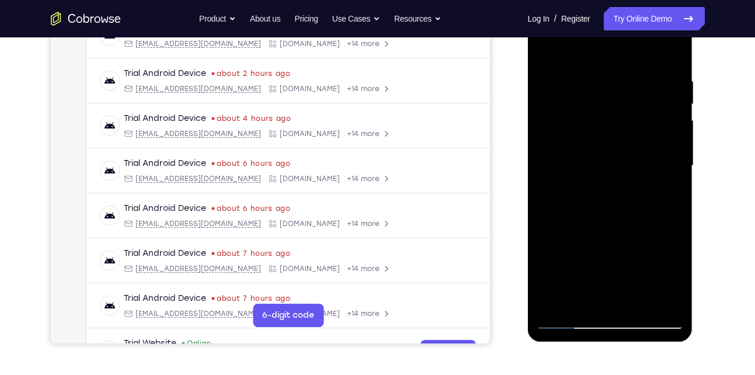
click at [588, 123] on div at bounding box center [610, 165] width 147 height 327
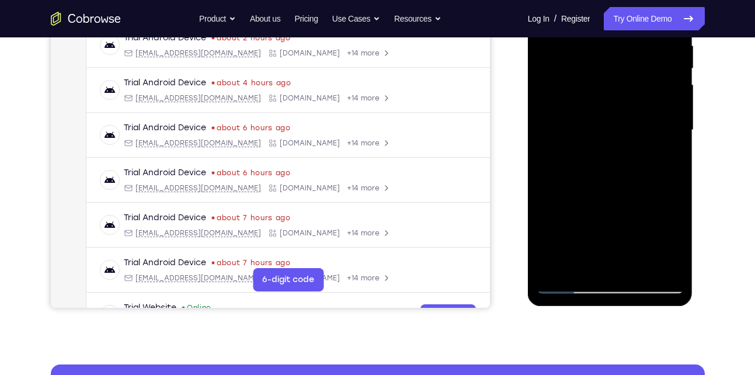
scroll to position [238, 0]
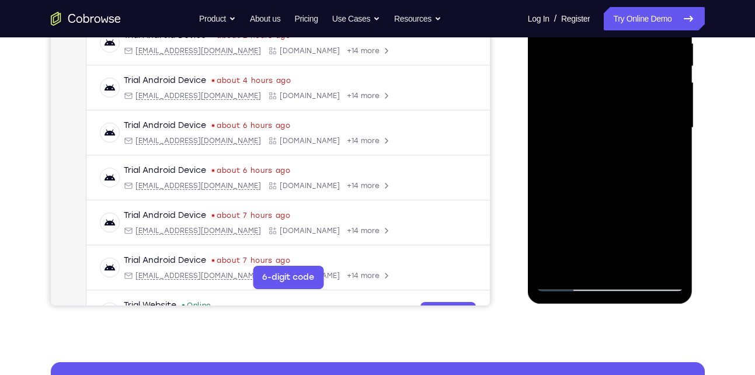
click at [677, 265] on div at bounding box center [610, 127] width 147 height 327
drag, startPoint x: 581, startPoint y: 228, endPoint x: 580, endPoint y: 160, distance: 67.8
click at [580, 160] on div at bounding box center [610, 127] width 147 height 327
drag, startPoint x: 582, startPoint y: 203, endPoint x: 577, endPoint y: 139, distance: 63.9
click at [577, 139] on div at bounding box center [610, 127] width 147 height 327
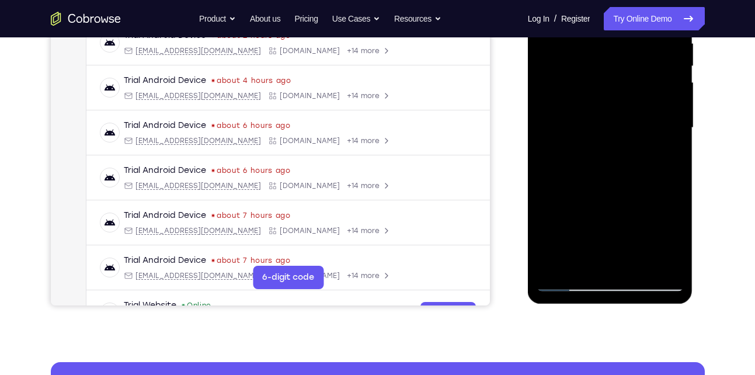
drag, startPoint x: 583, startPoint y: 190, endPoint x: 580, endPoint y: 134, distance: 56.2
click at [580, 134] on div at bounding box center [610, 127] width 147 height 327
drag, startPoint x: 589, startPoint y: 193, endPoint x: 583, endPoint y: 123, distance: 70.4
click at [583, 123] on div at bounding box center [610, 127] width 147 height 327
click at [553, 266] on div at bounding box center [610, 127] width 147 height 327
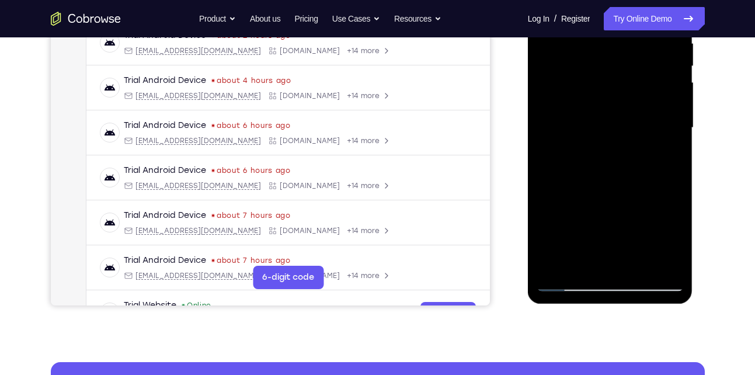
scroll to position [182, 0]
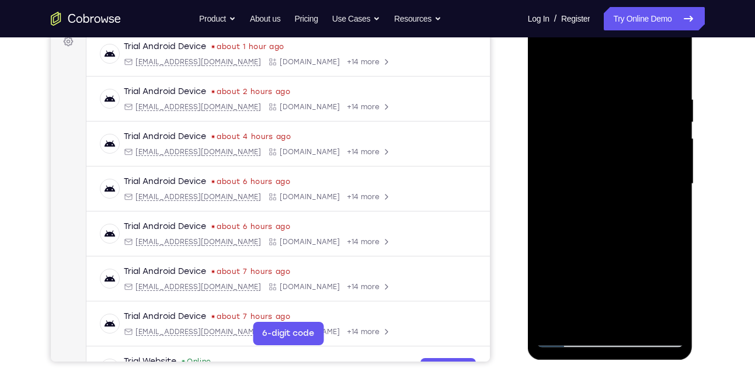
click at [672, 64] on div at bounding box center [610, 183] width 147 height 327
click at [552, 136] on div at bounding box center [610, 183] width 147 height 327
click at [655, 191] on div at bounding box center [610, 183] width 147 height 327
click at [667, 176] on div at bounding box center [610, 183] width 147 height 327
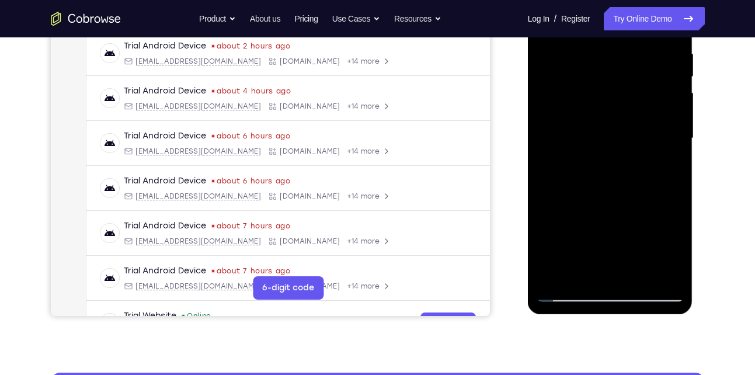
scroll to position [228, 0]
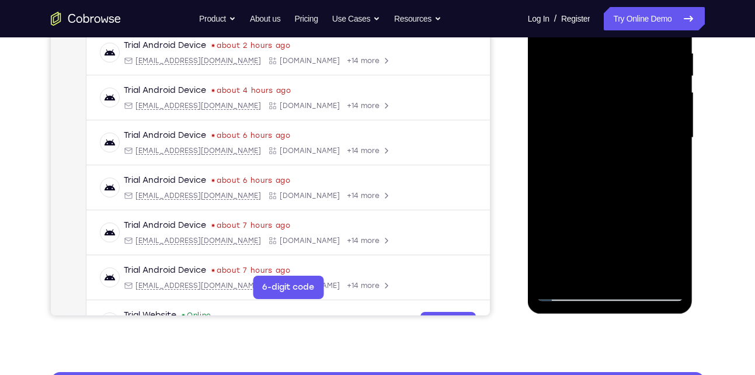
drag, startPoint x: 600, startPoint y: 229, endPoint x: 588, endPoint y: 86, distance: 143.7
click at [588, 86] on div at bounding box center [610, 137] width 147 height 327
drag, startPoint x: 596, startPoint y: 223, endPoint x: 584, endPoint y: 118, distance: 105.2
click at [584, 118] on div at bounding box center [610, 137] width 147 height 327
drag, startPoint x: 598, startPoint y: 221, endPoint x: 591, endPoint y: 93, distance: 128.1
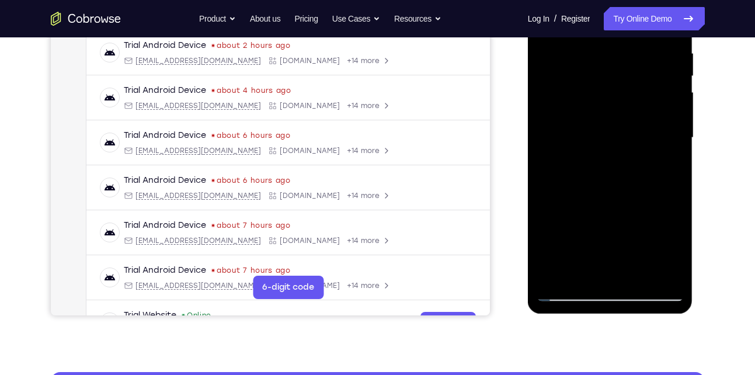
click at [591, 93] on div at bounding box center [610, 137] width 147 height 327
drag, startPoint x: 608, startPoint y: 220, endPoint x: 598, endPoint y: 95, distance: 126.0
click at [598, 95] on div at bounding box center [610, 137] width 147 height 327
drag, startPoint x: 605, startPoint y: 228, endPoint x: 594, endPoint y: 123, distance: 105.2
click at [594, 123] on div at bounding box center [610, 137] width 147 height 327
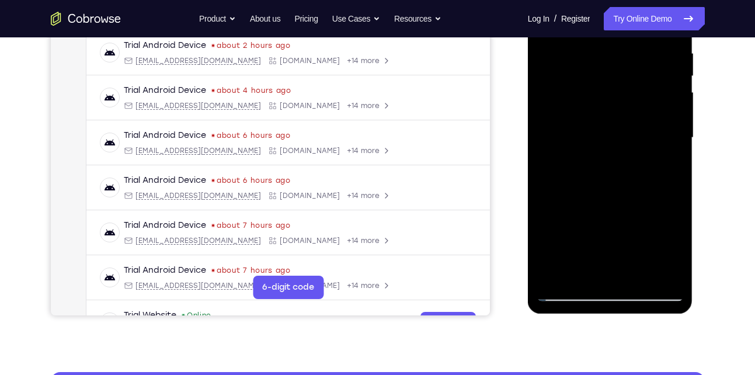
drag, startPoint x: 595, startPoint y: 207, endPoint x: 594, endPoint y: 105, distance: 102.8
click at [594, 105] on div at bounding box center [610, 137] width 147 height 327
drag, startPoint x: 596, startPoint y: 200, endPoint x: 598, endPoint y: 116, distance: 83.6
click at [598, 116] on div at bounding box center [610, 137] width 147 height 327
drag, startPoint x: 597, startPoint y: 224, endPoint x: 588, endPoint y: 129, distance: 96.2
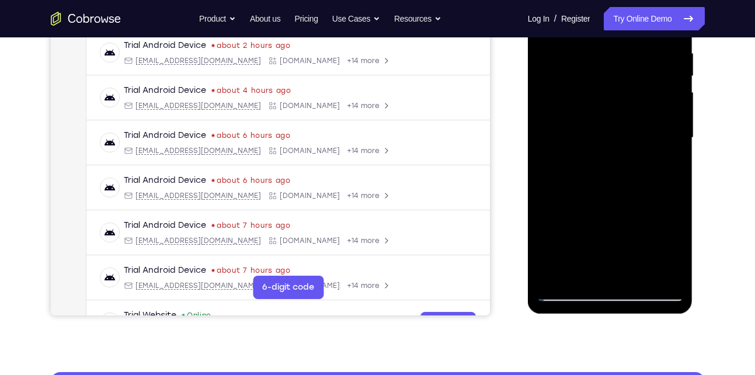
click at [588, 129] on div at bounding box center [610, 137] width 147 height 327
click at [554, 273] on div at bounding box center [610, 137] width 147 height 327
click at [634, 274] on div at bounding box center [610, 137] width 147 height 327
click at [568, 296] on div at bounding box center [610, 137] width 147 height 327
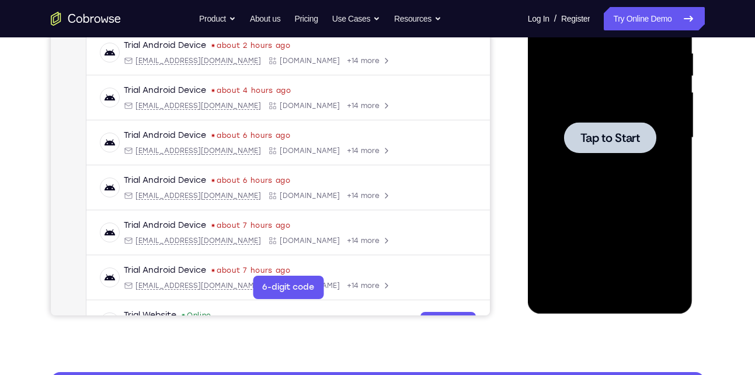
click at [595, 158] on div at bounding box center [610, 137] width 147 height 327
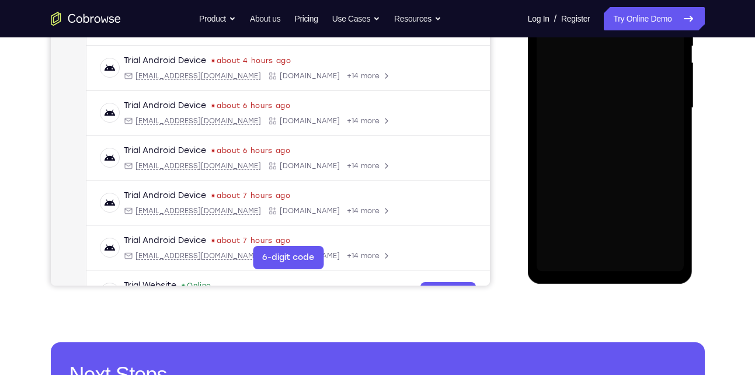
scroll to position [256, 0]
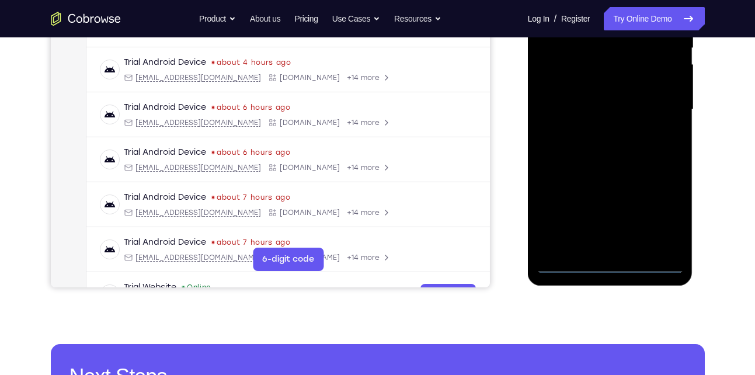
click at [611, 265] on div at bounding box center [610, 109] width 147 height 327
click at [664, 217] on div at bounding box center [610, 109] width 147 height 327
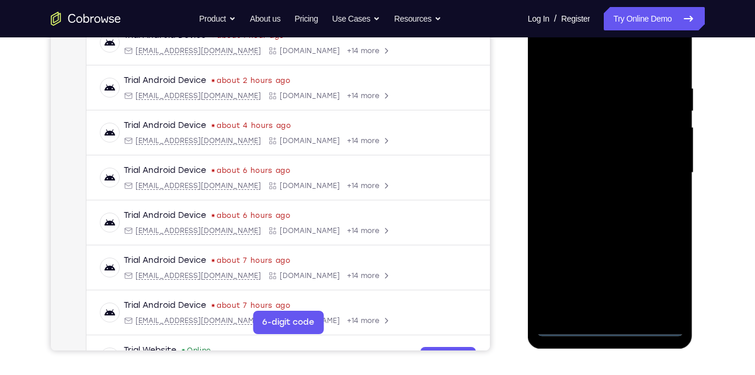
scroll to position [188, 0]
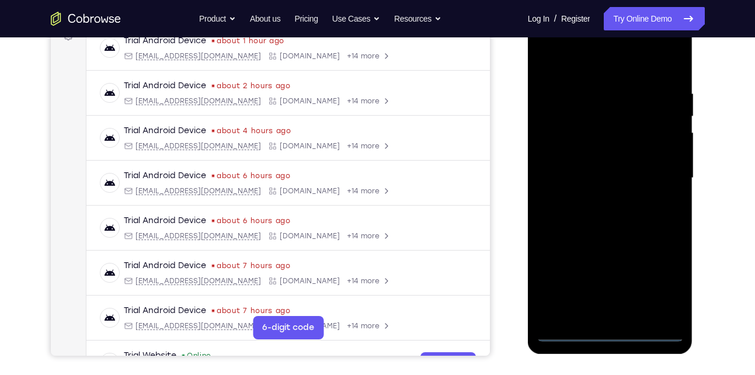
click at [619, 64] on div at bounding box center [610, 178] width 147 height 327
click at [662, 174] on div at bounding box center [610, 178] width 147 height 327
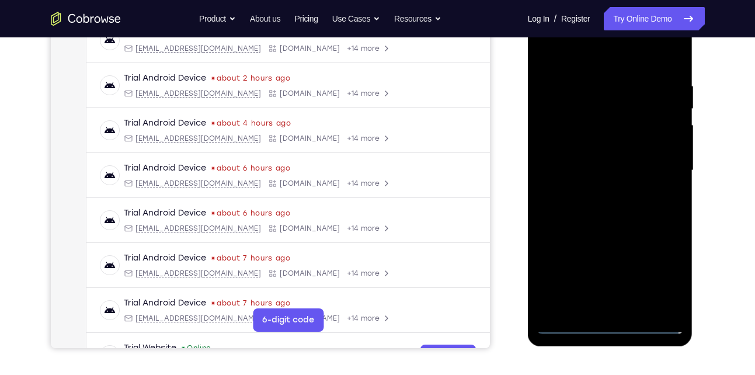
scroll to position [204, 0]
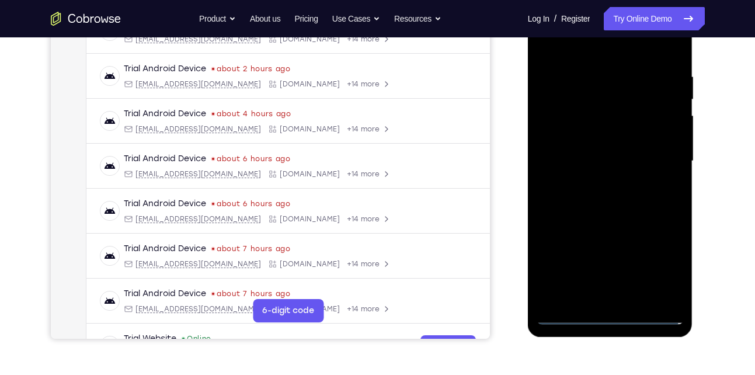
click at [595, 183] on div at bounding box center [610, 161] width 147 height 327
click at [605, 147] on div at bounding box center [610, 161] width 147 height 327
click at [605, 161] on div at bounding box center [610, 161] width 147 height 327
click at [614, 200] on div at bounding box center [610, 161] width 147 height 327
click at [613, 192] on div at bounding box center [610, 161] width 147 height 327
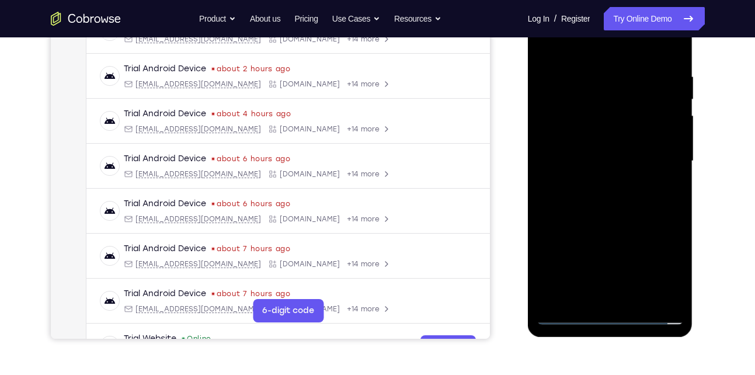
click at [595, 195] on div at bounding box center [610, 161] width 147 height 327
click at [620, 215] on div at bounding box center [610, 161] width 147 height 327
click at [674, 207] on div at bounding box center [610, 161] width 147 height 327
click at [546, 213] on div at bounding box center [610, 161] width 147 height 327
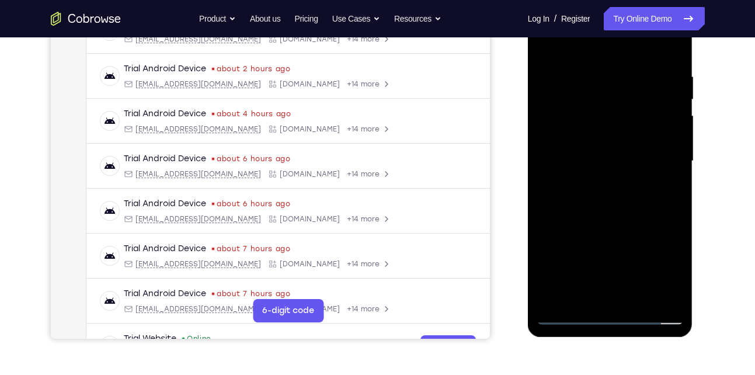
click at [546, 213] on div at bounding box center [610, 161] width 147 height 327
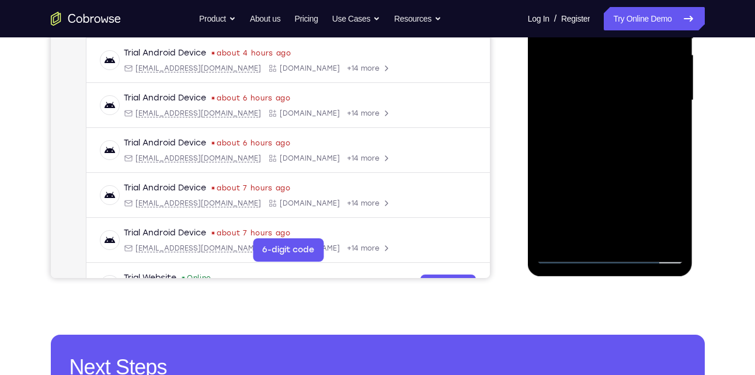
scroll to position [266, 0]
drag, startPoint x: 623, startPoint y: 194, endPoint x: 611, endPoint y: 86, distance: 108.7
click at [611, 86] on div at bounding box center [610, 99] width 147 height 327
click at [672, 235] on div at bounding box center [610, 99] width 147 height 327
drag, startPoint x: 620, startPoint y: 184, endPoint x: 594, endPoint y: 16, distance: 170.3
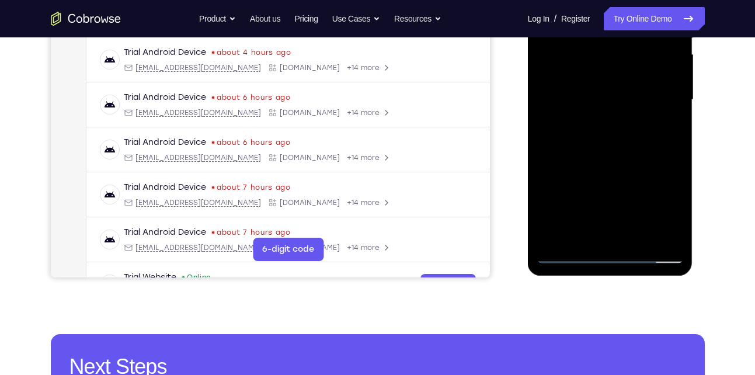
click at [594, 16] on div at bounding box center [610, 99] width 147 height 327
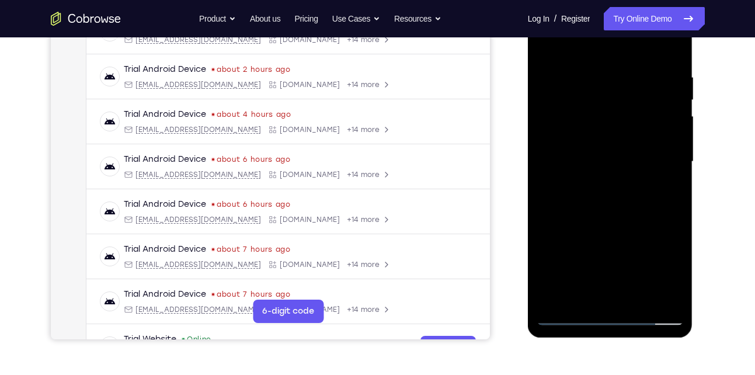
scroll to position [203, 0]
drag, startPoint x: 609, startPoint y: 192, endPoint x: 601, endPoint y: 33, distance: 159.1
click at [601, 33] on div at bounding box center [610, 162] width 147 height 327
drag, startPoint x: 611, startPoint y: 235, endPoint x: 598, endPoint y: 76, distance: 159.4
click at [598, 76] on div at bounding box center [610, 162] width 147 height 327
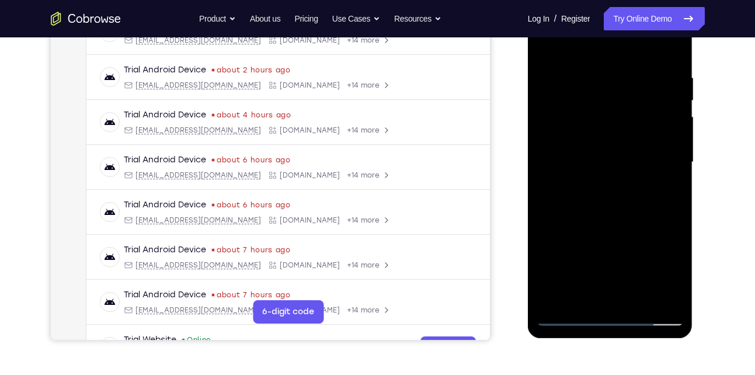
drag, startPoint x: 635, startPoint y: 202, endPoint x: 615, endPoint y: 57, distance: 146.8
click at [615, 57] on div at bounding box center [610, 162] width 147 height 327
drag, startPoint x: 620, startPoint y: 201, endPoint x: 618, endPoint y: 56, distance: 145.5
click at [618, 56] on div at bounding box center [610, 162] width 147 height 327
drag, startPoint x: 618, startPoint y: 178, endPoint x: 612, endPoint y: 29, distance: 148.5
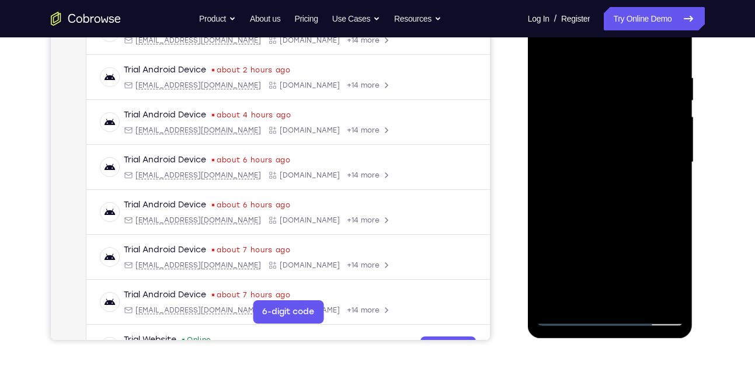
click at [612, 29] on div at bounding box center [610, 162] width 147 height 327
drag, startPoint x: 619, startPoint y: 230, endPoint x: 611, endPoint y: 89, distance: 141.6
click at [611, 89] on div at bounding box center [610, 162] width 147 height 327
click at [672, 148] on div at bounding box center [610, 162] width 147 height 327
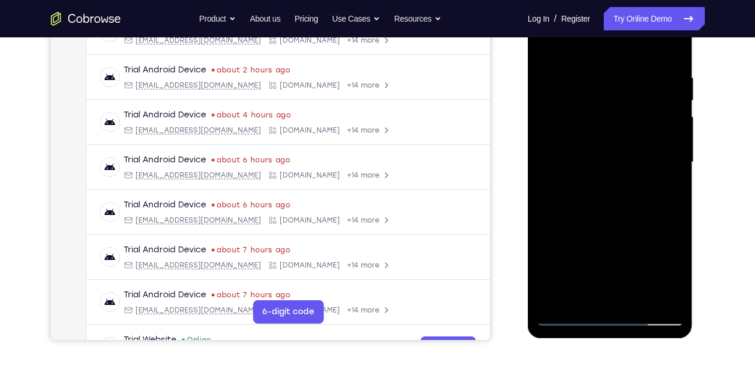
click at [672, 148] on div at bounding box center [610, 162] width 147 height 327
drag, startPoint x: 611, startPoint y: 226, endPoint x: 600, endPoint y: 90, distance: 136.5
click at [600, 90] on div at bounding box center [610, 162] width 147 height 327
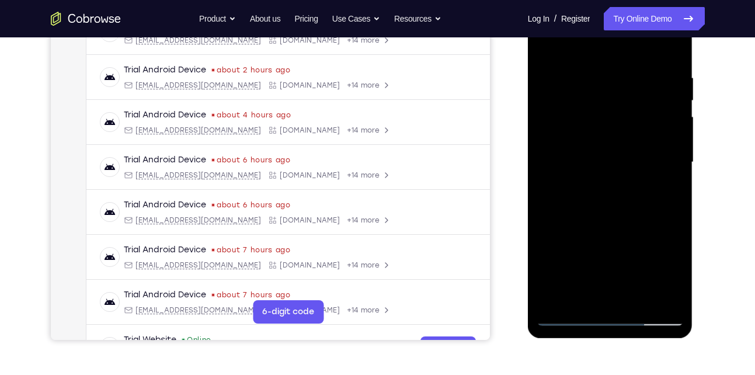
drag, startPoint x: 611, startPoint y: 240, endPoint x: 593, endPoint y: 117, distance: 123.9
click at [593, 117] on div at bounding box center [610, 162] width 147 height 327
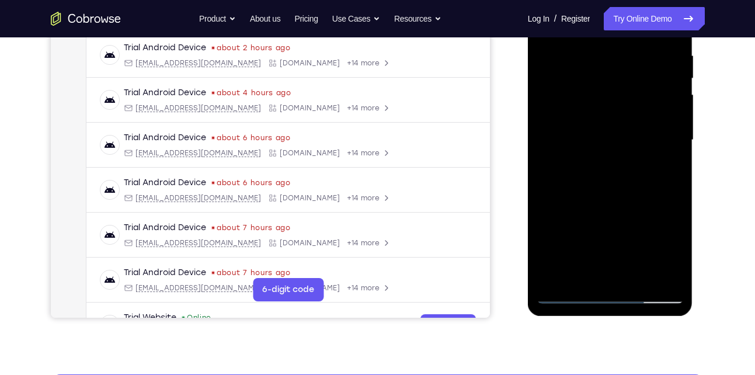
scroll to position [226, 0]
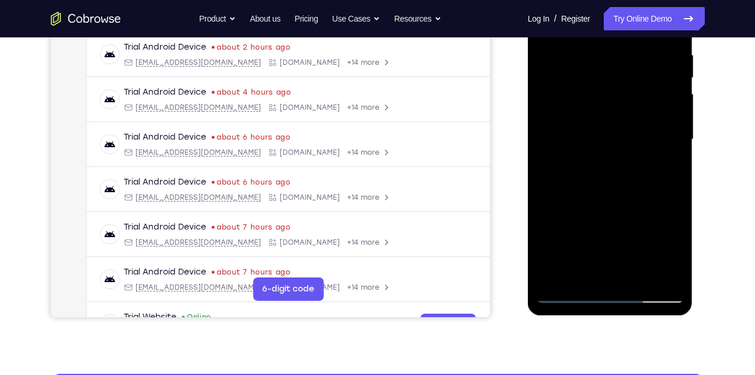
drag, startPoint x: 612, startPoint y: 185, endPoint x: 592, endPoint y: 85, distance: 102.0
click at [592, 85] on div at bounding box center [610, 139] width 147 height 327
drag, startPoint x: 591, startPoint y: 163, endPoint x: 587, endPoint y: 36, distance: 127.4
click at [587, 36] on div at bounding box center [610, 139] width 147 height 327
drag, startPoint x: 603, startPoint y: 184, endPoint x: 592, endPoint y: 70, distance: 115.1
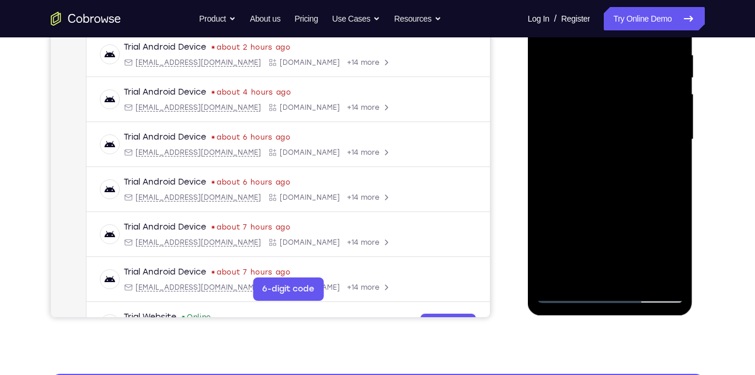
click at [592, 70] on div at bounding box center [610, 139] width 147 height 327
click at [557, 276] on div at bounding box center [610, 139] width 147 height 327
